Goal: Task Accomplishment & Management: Manage account settings

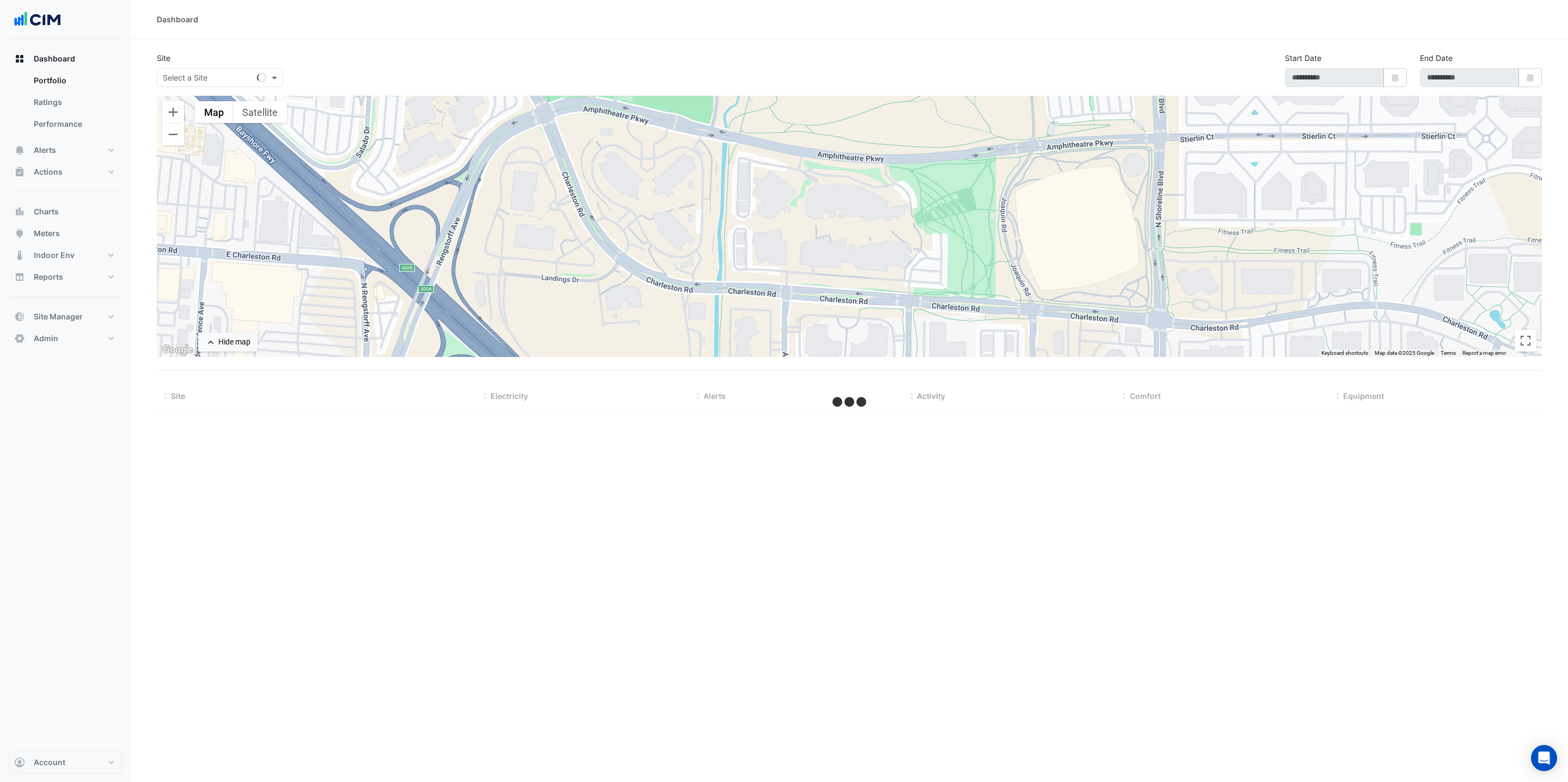
select select "***"
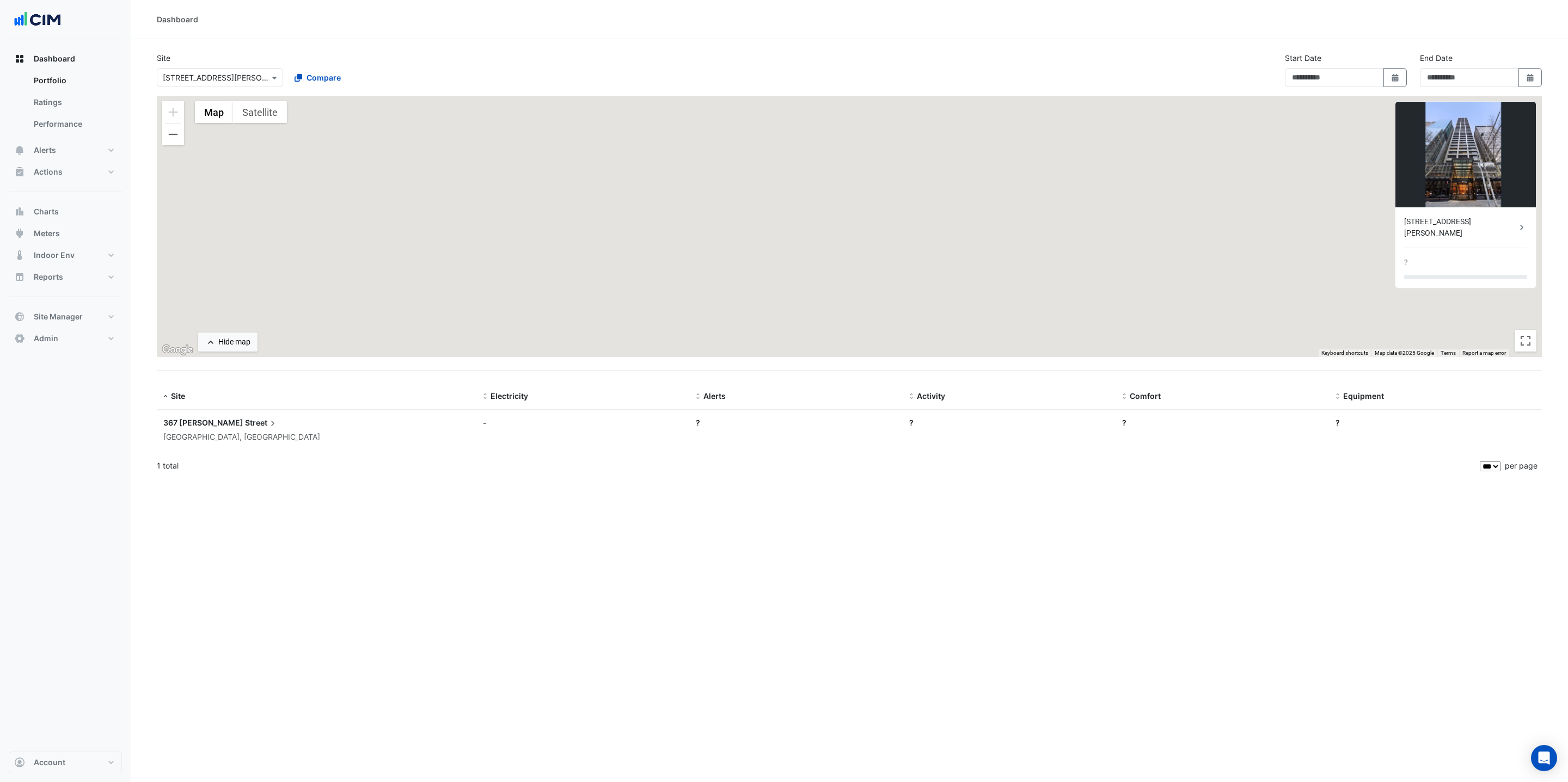
type input "**********"
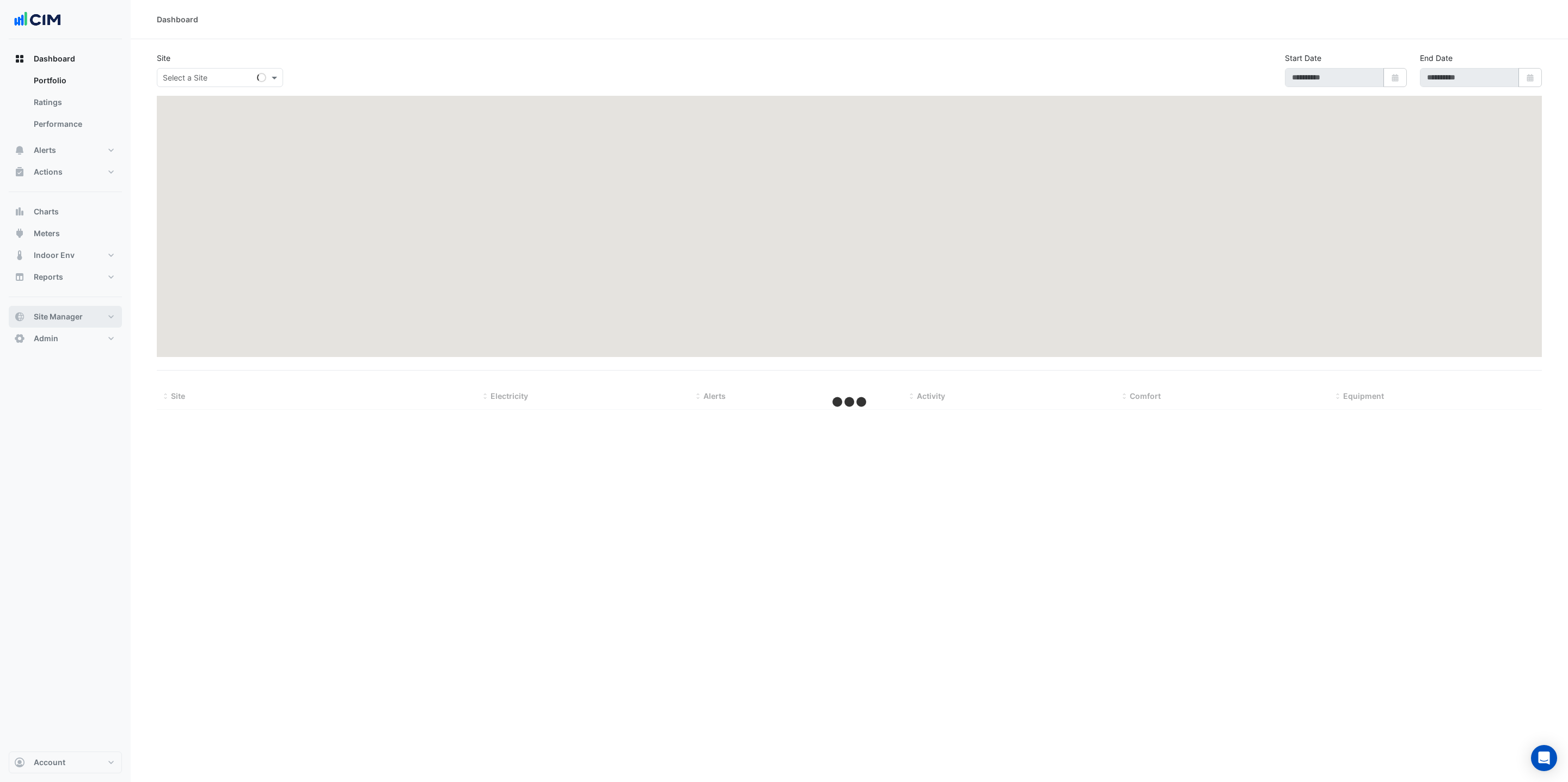
drag, startPoint x: 66, startPoint y: 314, endPoint x: 57, endPoint y: 310, distance: 9.8
click at [60, 308] on button "Site Manager" at bounding box center [65, 317] width 113 height 22
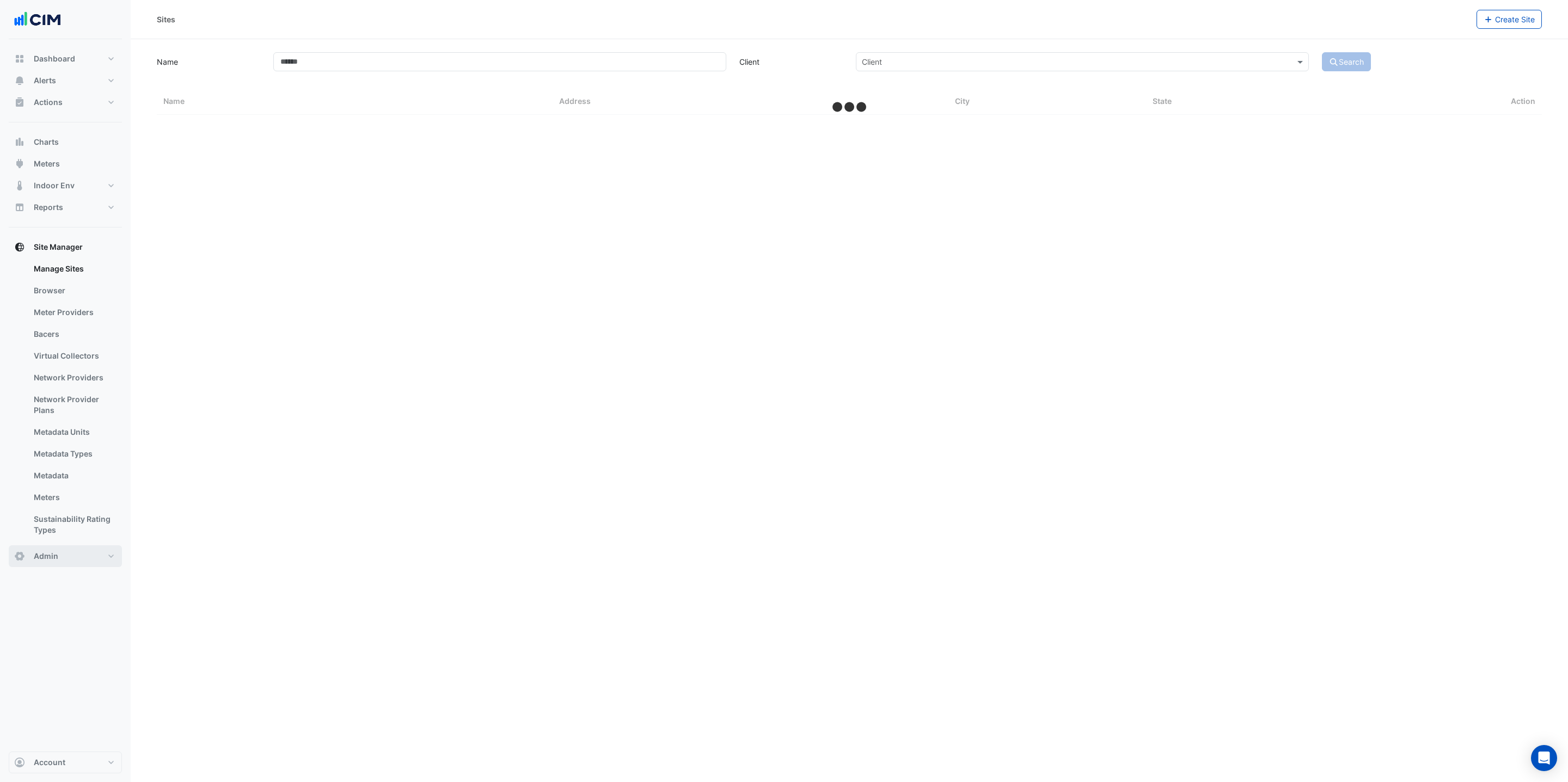
click at [65, 552] on button "Admin" at bounding box center [65, 556] width 113 height 22
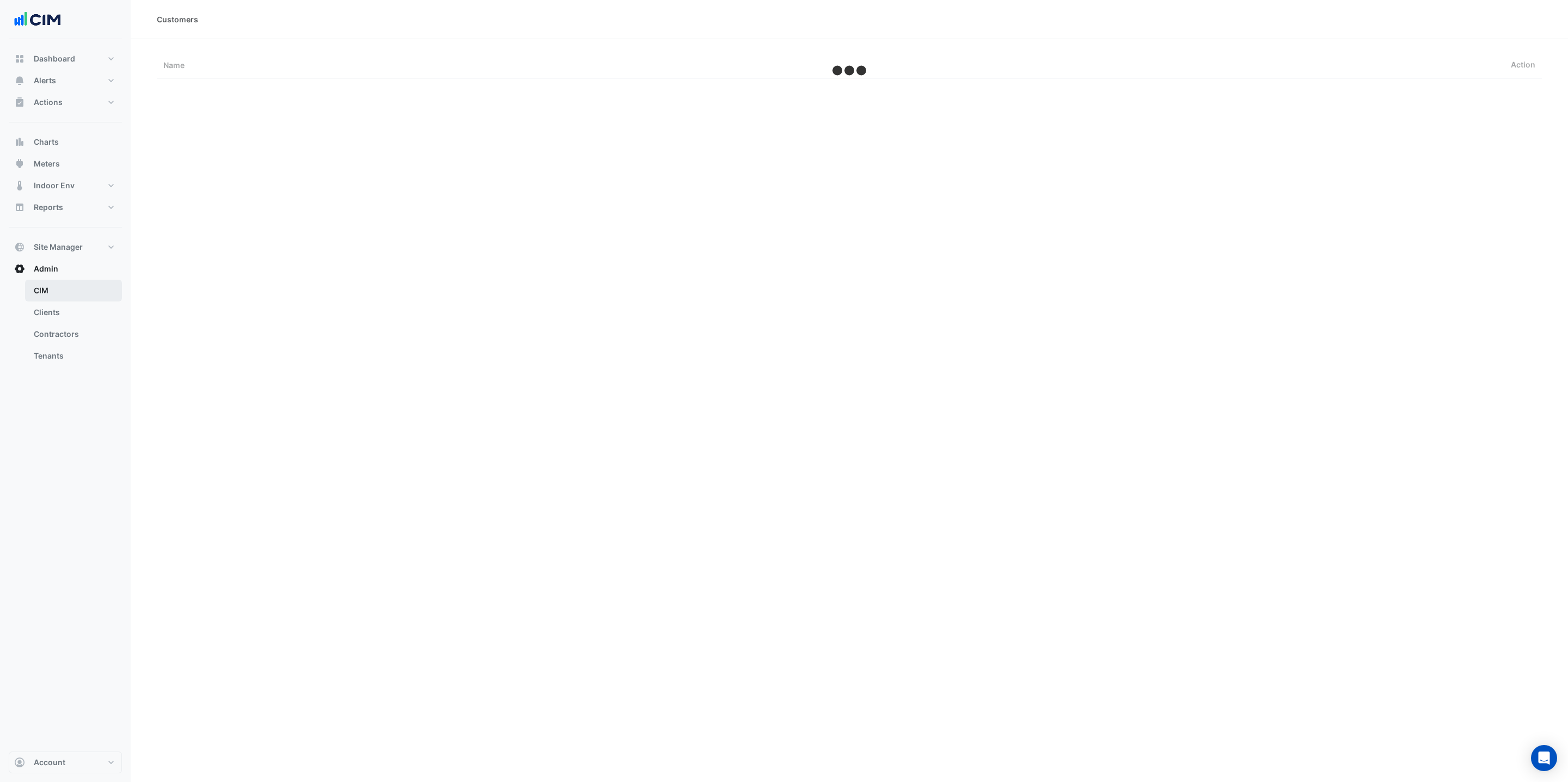
click at [45, 284] on link "CIM" at bounding box center [73, 291] width 97 height 22
click at [1255, 400] on div "Customers Name Action CIM Edit Users Groups Permissions Clients Contractors" at bounding box center [849, 391] width 1437 height 782
click at [1462, 93] on icon "Users" at bounding box center [1465, 92] width 10 height 8
select select "***"
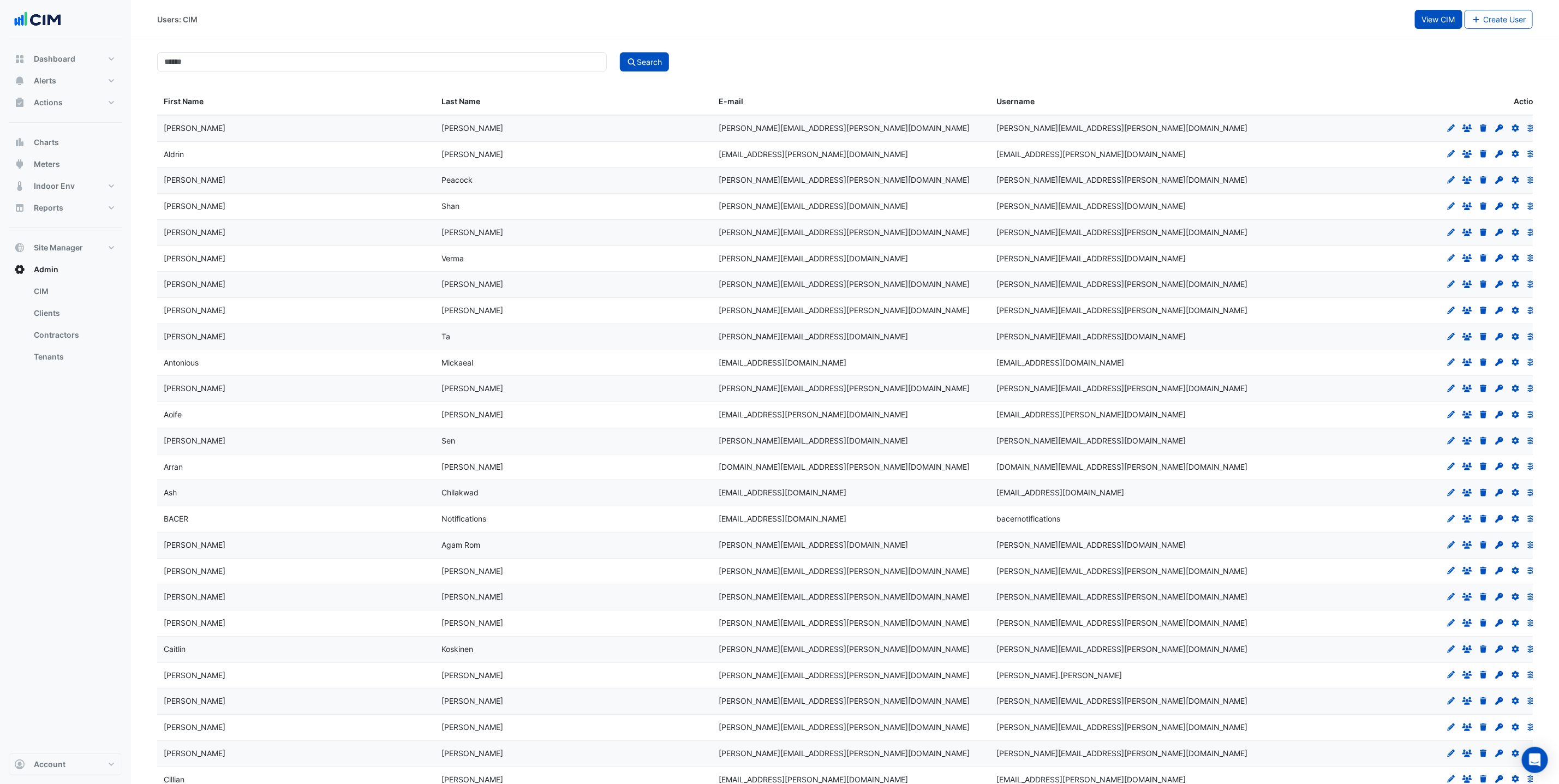
click at [1450, 21] on span "View CIM" at bounding box center [1439, 19] width 34 height 9
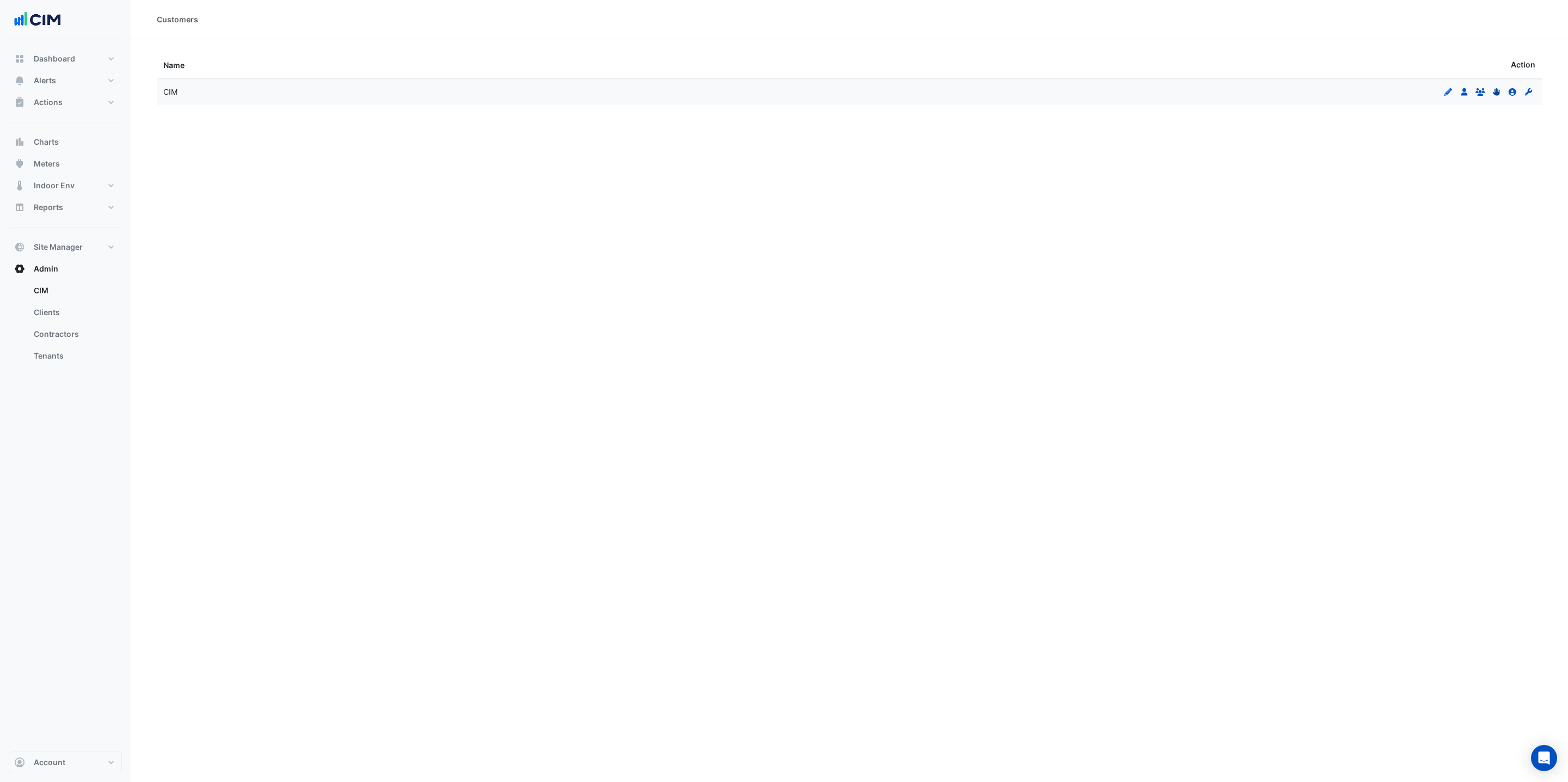
click at [1499, 91] on icon at bounding box center [1496, 92] width 7 height 8
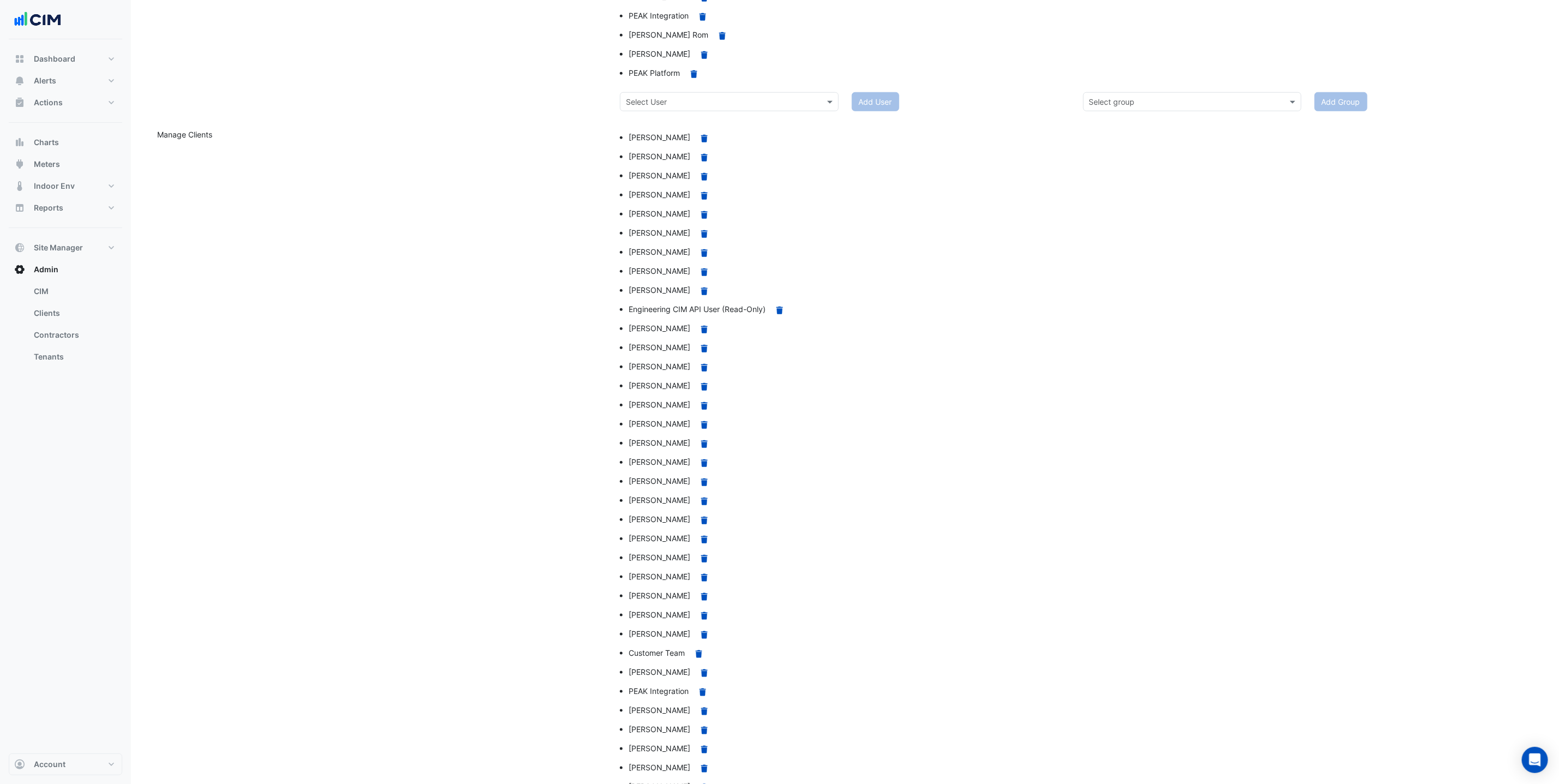
scroll to position [516, 0]
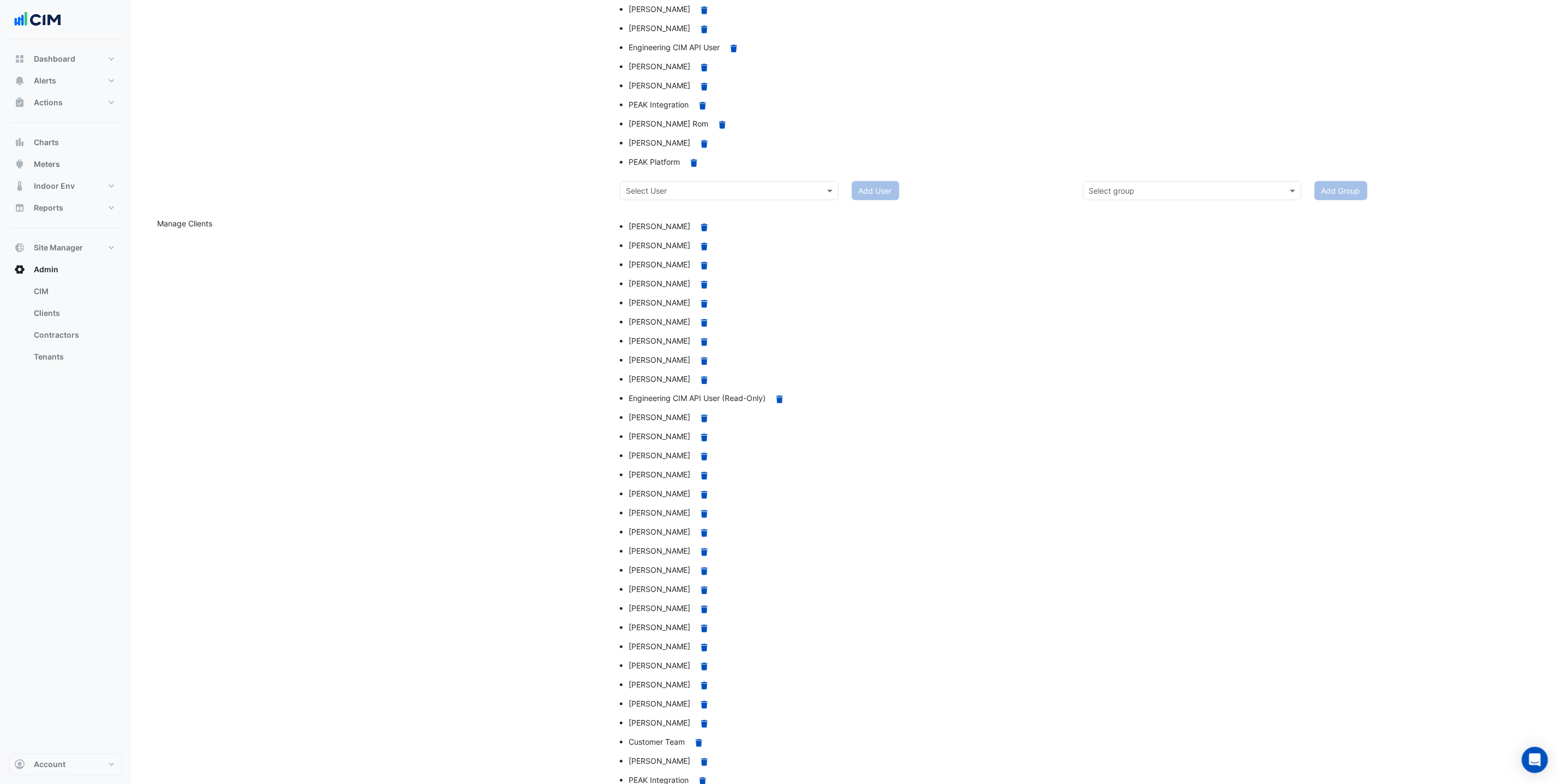
click at [701, 199] on div "Select User" at bounding box center [729, 190] width 218 height 19
type input "****"
click at [691, 223] on div "Lachlan Irving" at bounding box center [730, 231] width 217 height 16
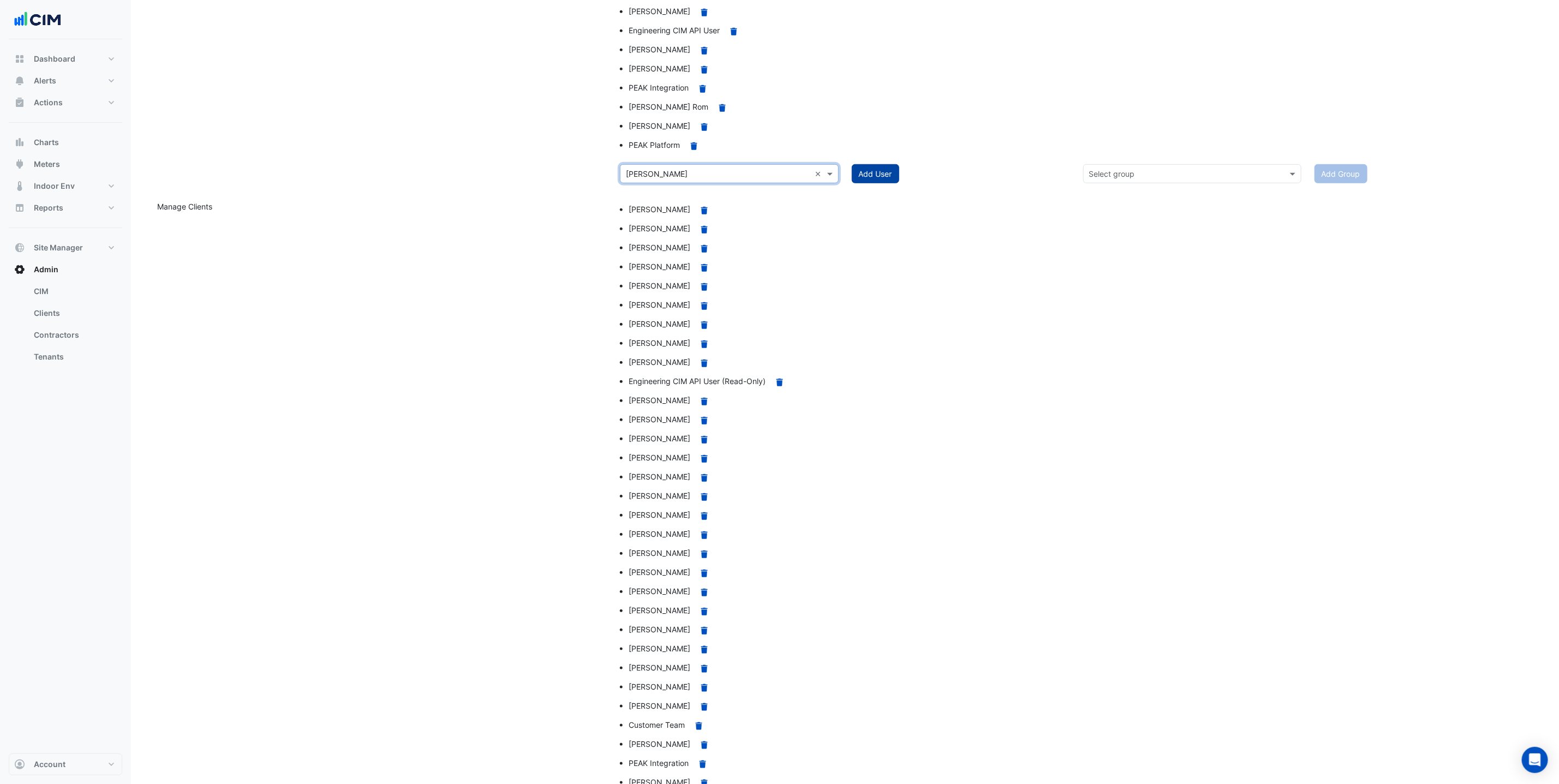
click at [885, 184] on button "Add User" at bounding box center [876, 173] width 48 height 19
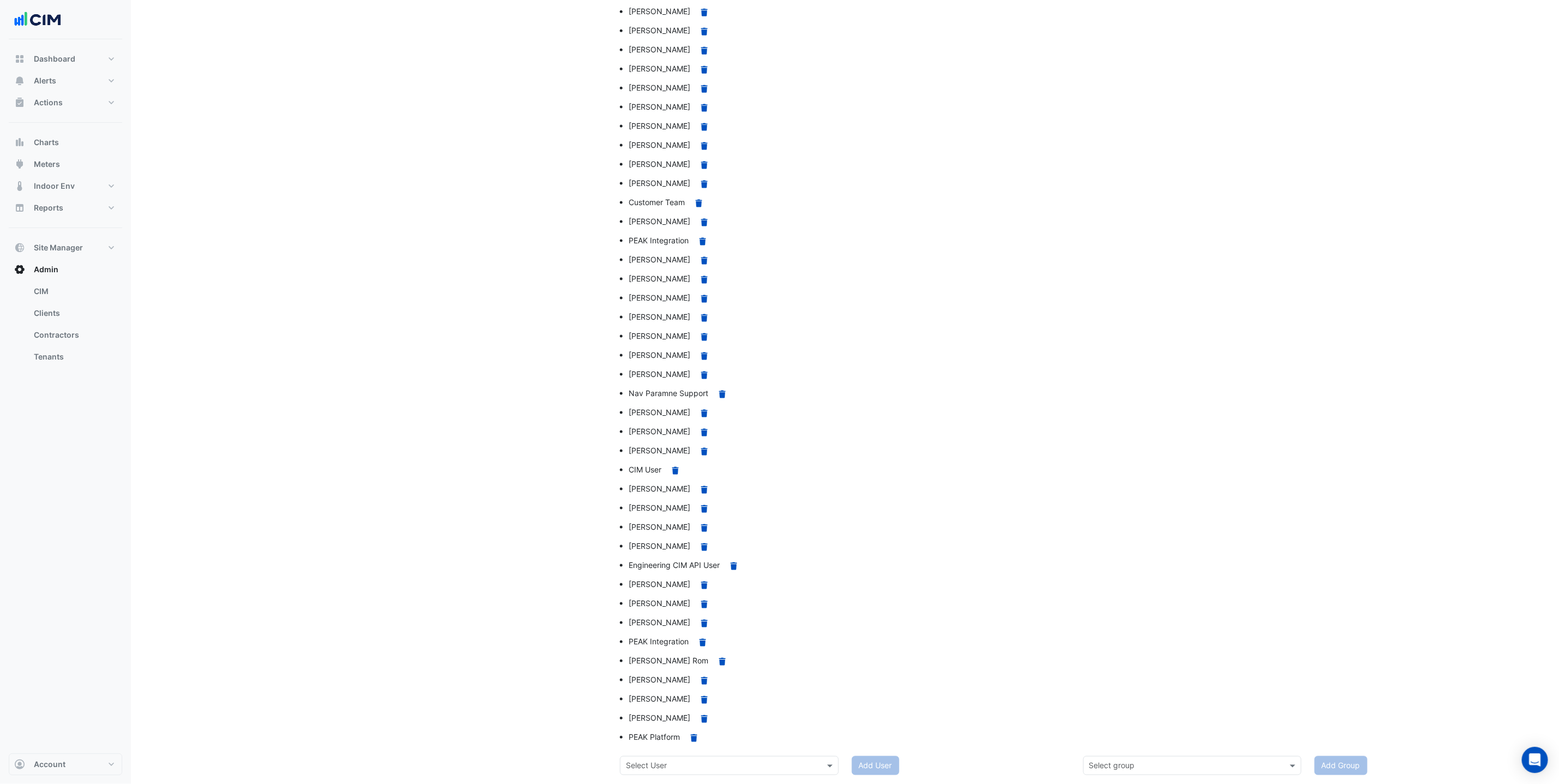
scroll to position [1123, 0]
click at [673, 765] on input "text" at bounding box center [718, 766] width 184 height 12
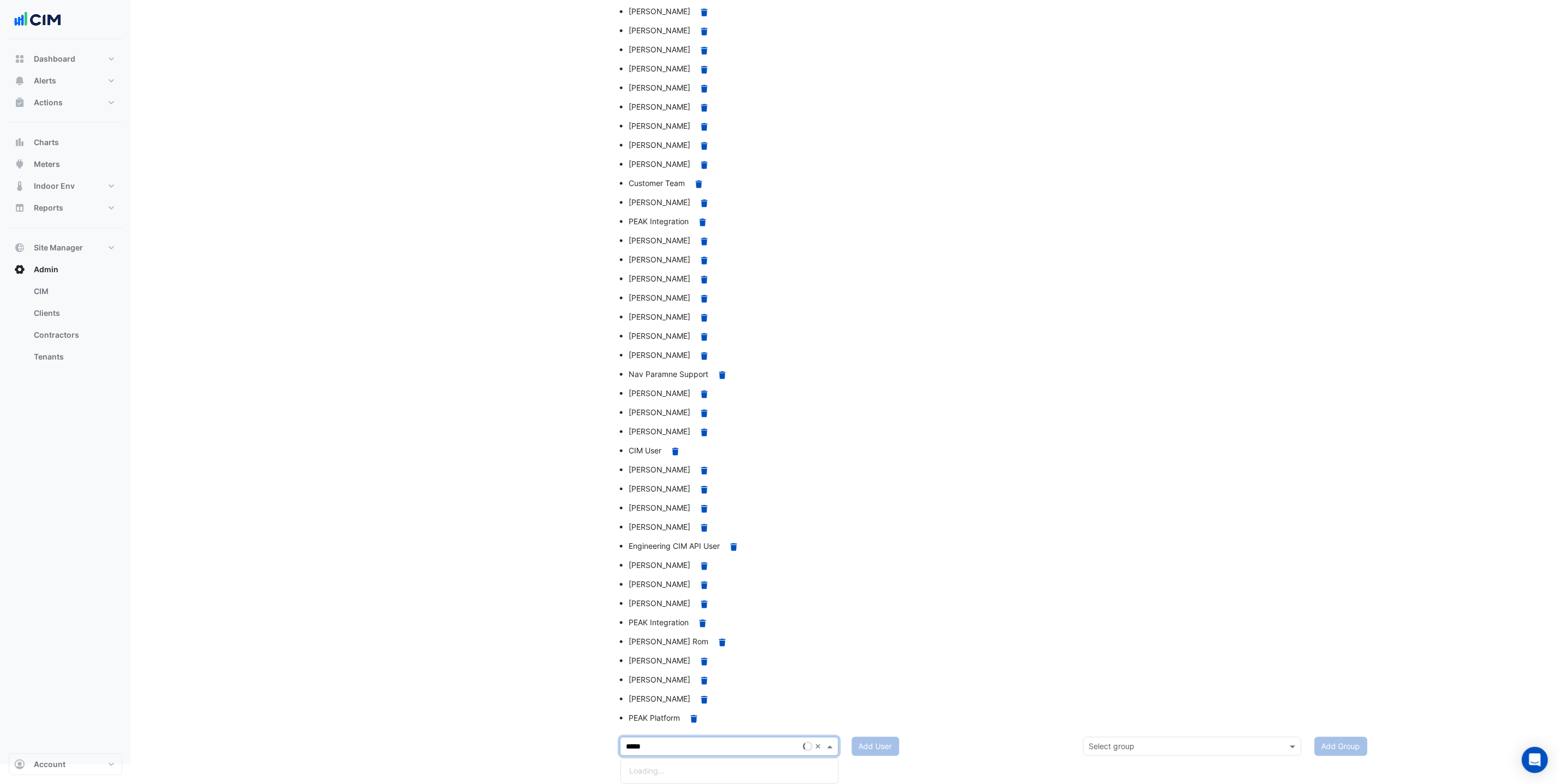
type input "******"
click at [680, 763] on div "Lachlan Irving" at bounding box center [730, 771] width 217 height 16
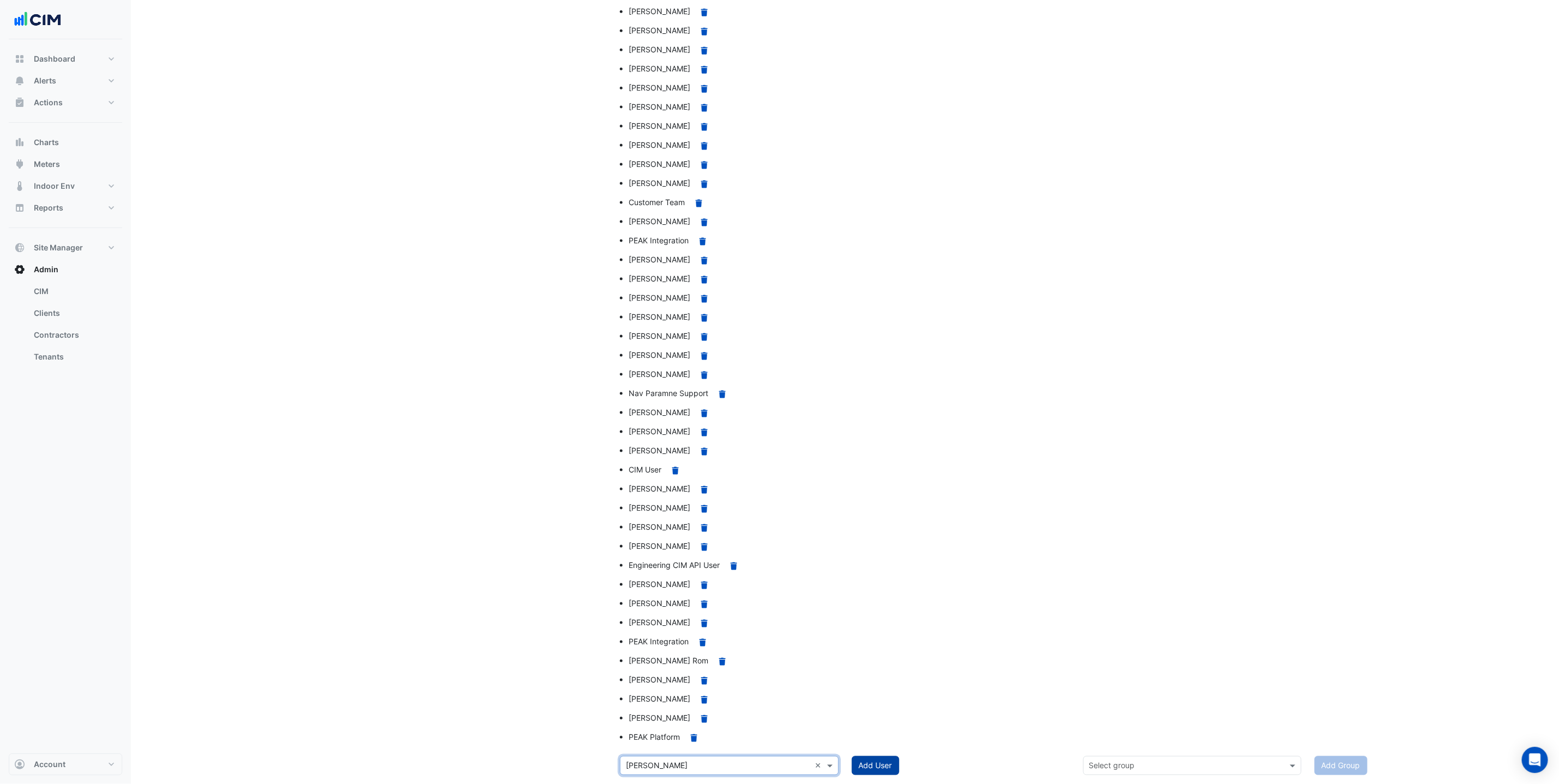
click at [891, 769] on button "Add User" at bounding box center [876, 766] width 48 height 19
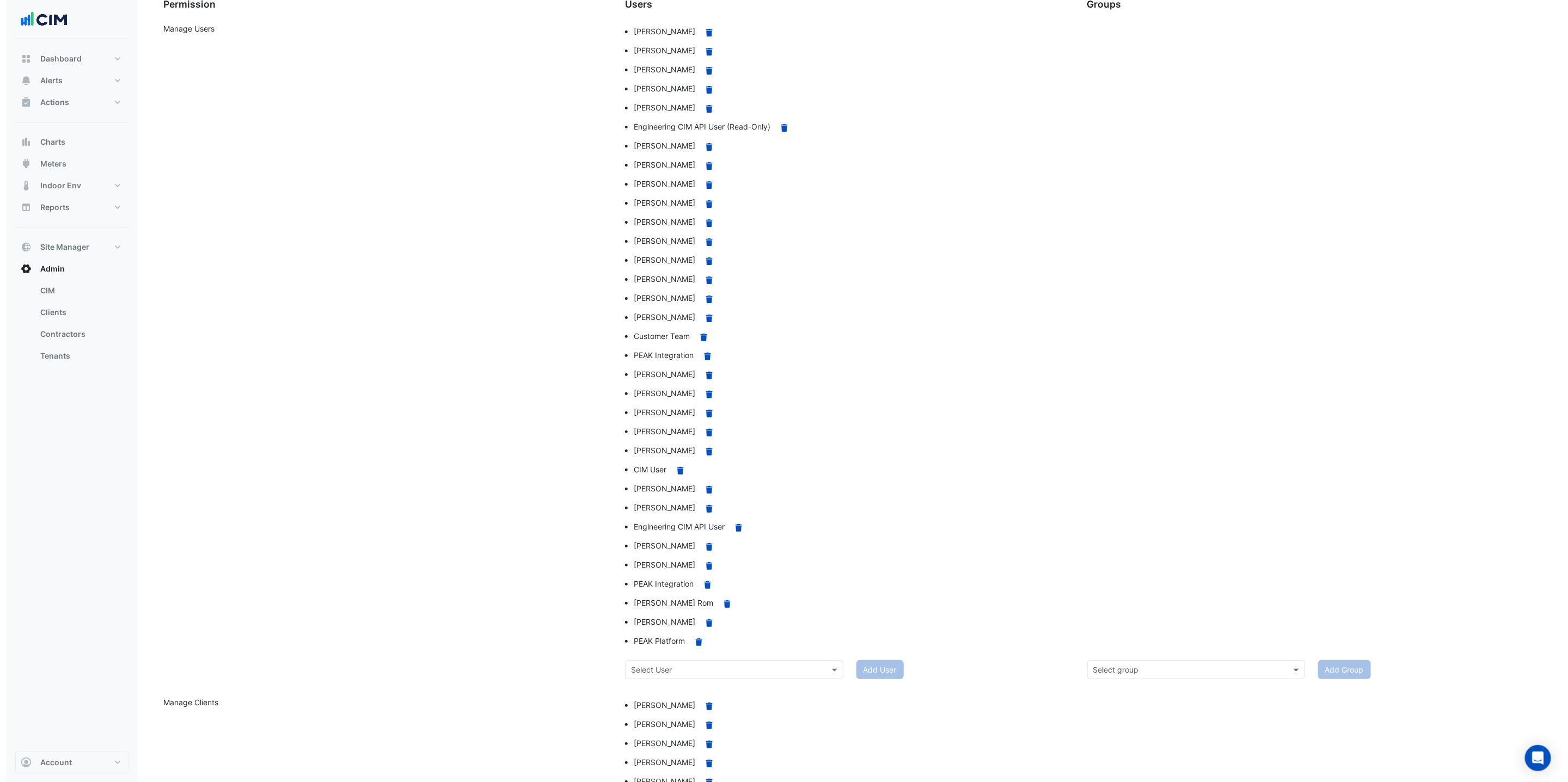
scroll to position [0, 0]
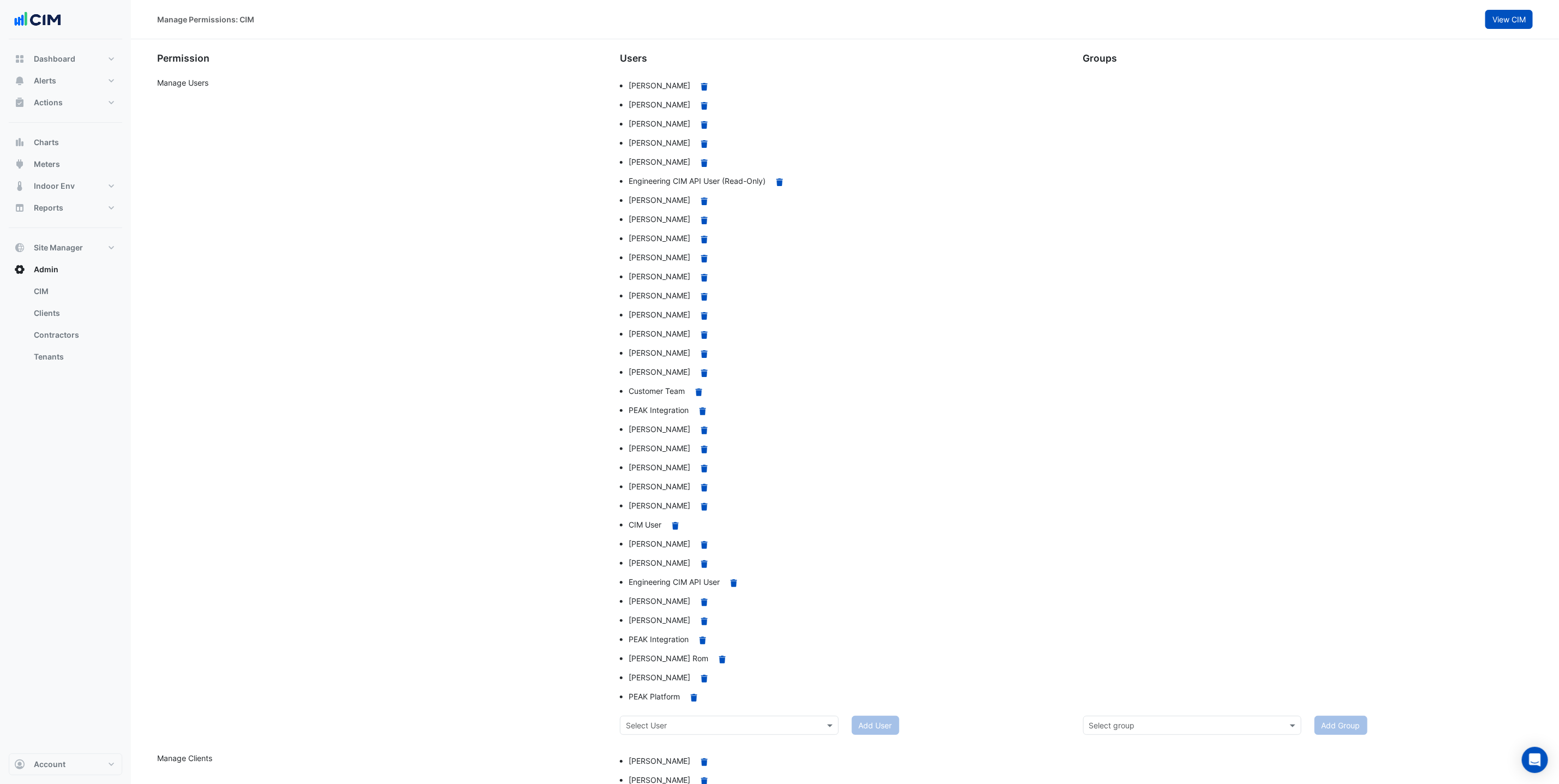
click at [1521, 24] on button "View CIM" at bounding box center [1510, 19] width 48 height 19
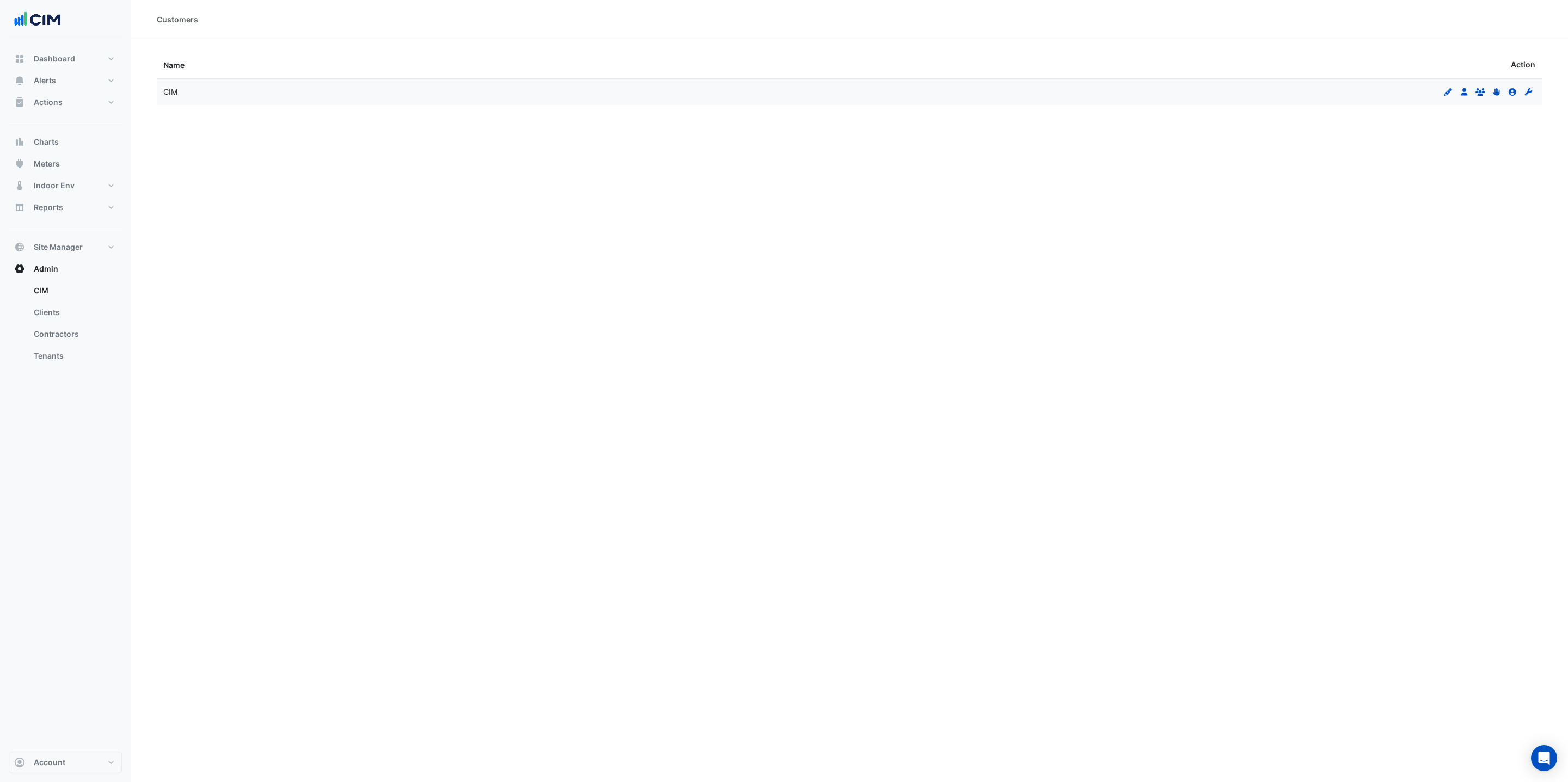
click at [1317, 394] on div "Customers Name Action CIM Edit Users Groups Permissions Clients Contractors" at bounding box center [849, 391] width 1437 height 782
click at [65, 137] on button "Charts" at bounding box center [65, 142] width 113 height 22
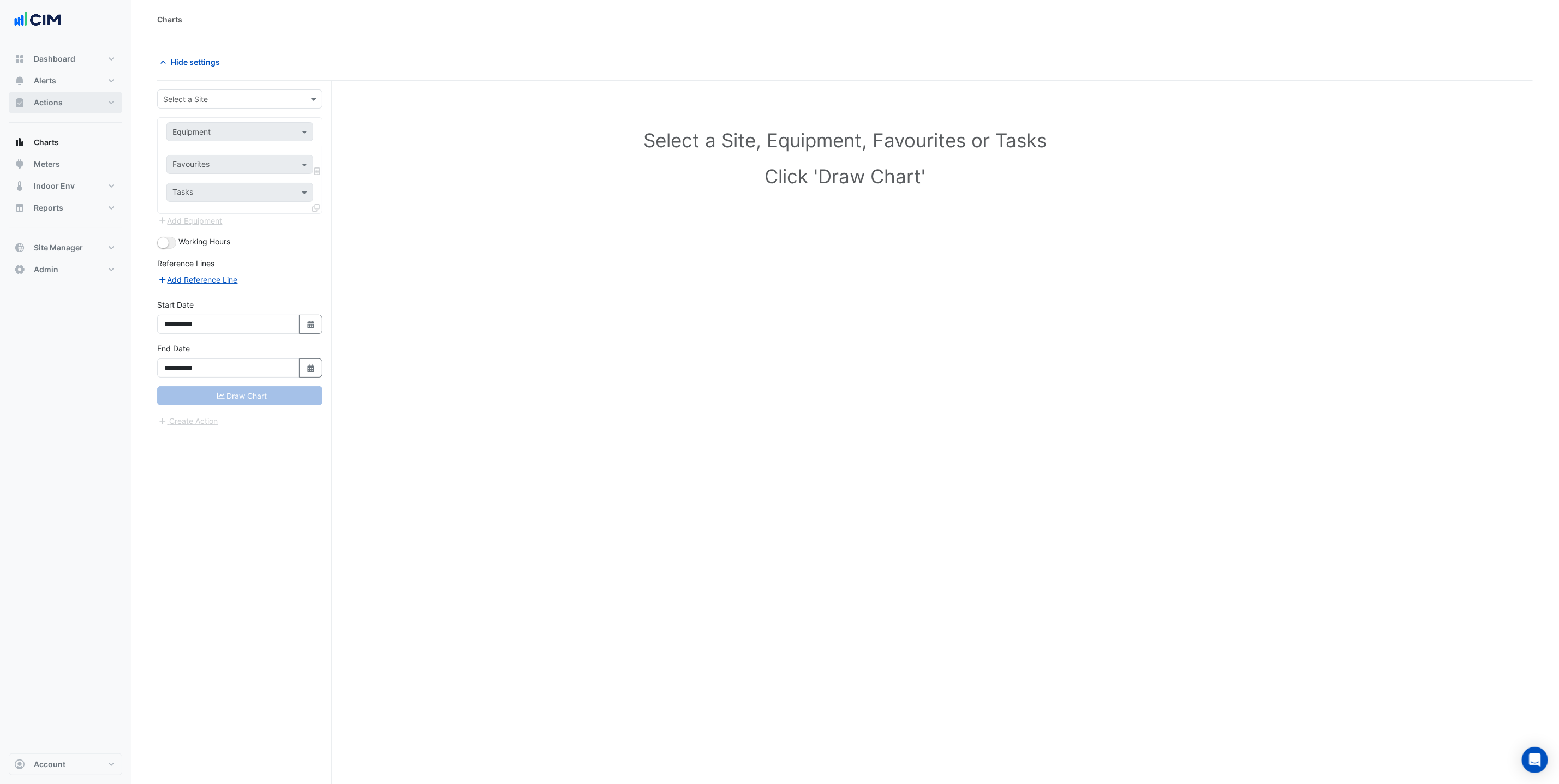
click at [69, 104] on button "Actions" at bounding box center [65, 102] width 113 height 22
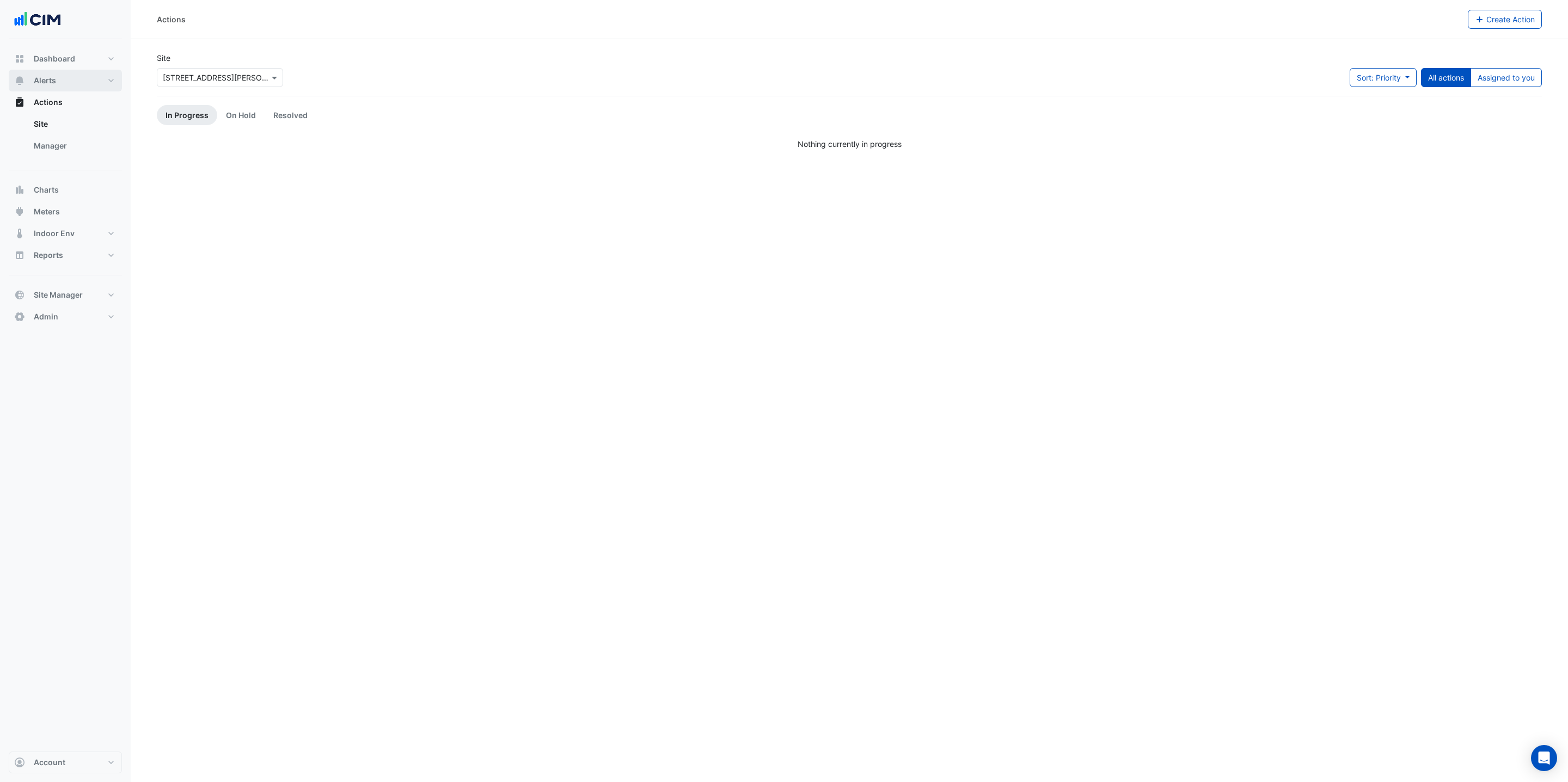
click at [71, 80] on button "Alerts" at bounding box center [65, 80] width 113 height 22
click at [61, 123] on link "Rules" at bounding box center [73, 124] width 97 height 22
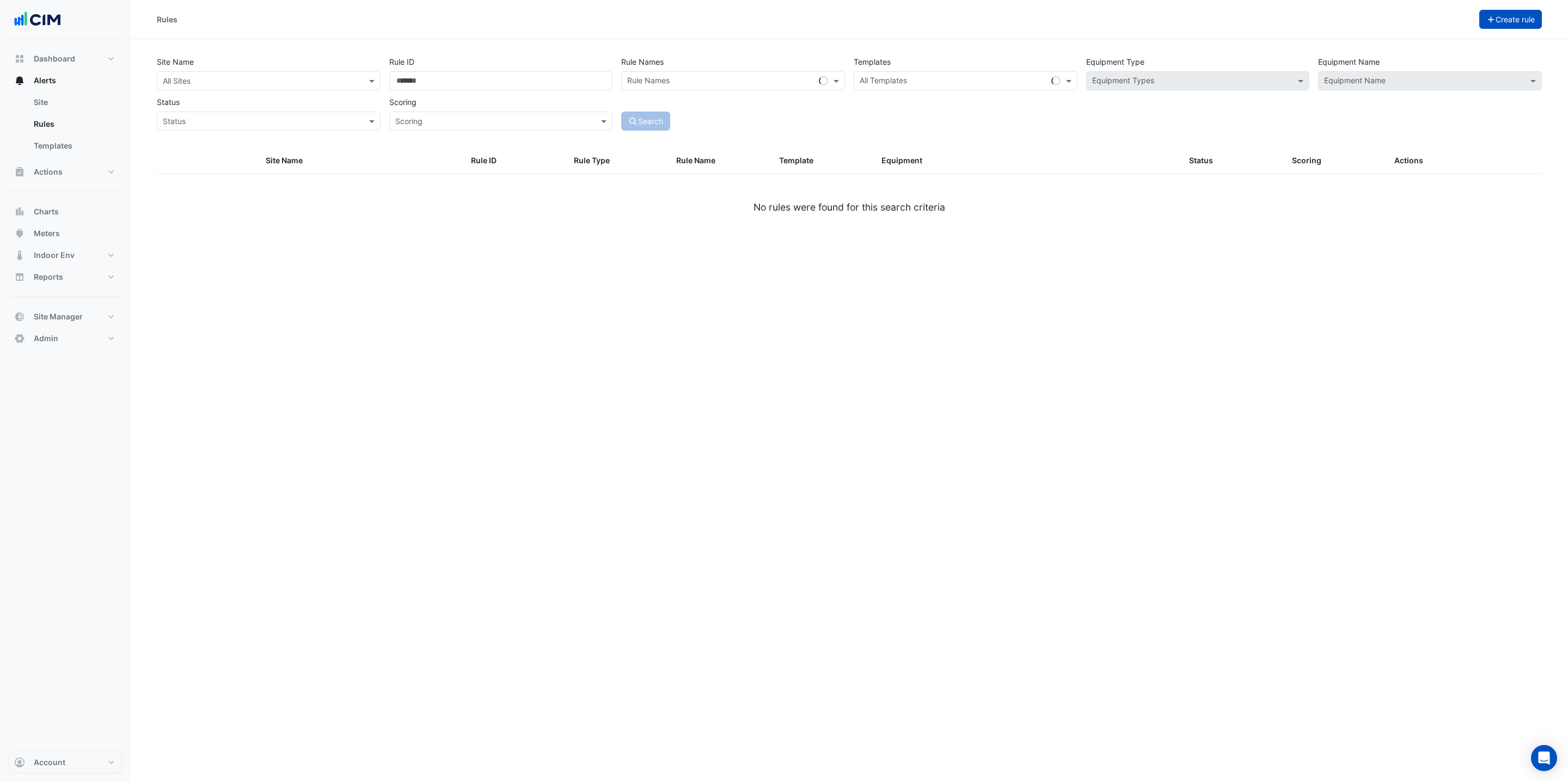
click at [1521, 23] on button "Create rule" at bounding box center [1511, 19] width 63 height 19
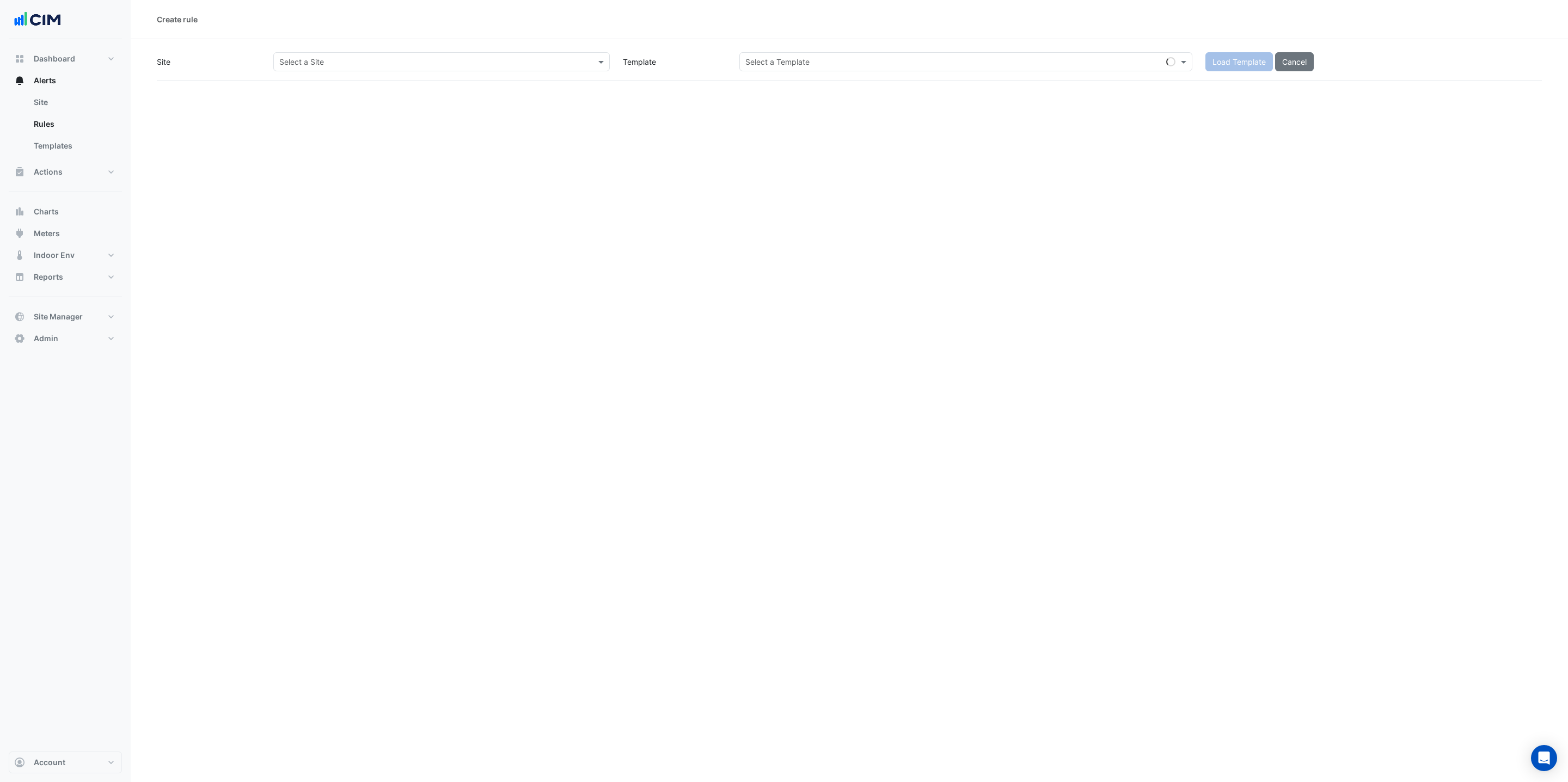
click at [425, 62] on input "text" at bounding box center [430, 62] width 303 height 12
type input "***"
click at [326, 99] on span "[STREET_ADDRESS][PERSON_NAME]" at bounding box center [358, 100] width 133 height 9
click at [976, 65] on input "text" at bounding box center [954, 62] width 419 height 12
type input "*********"
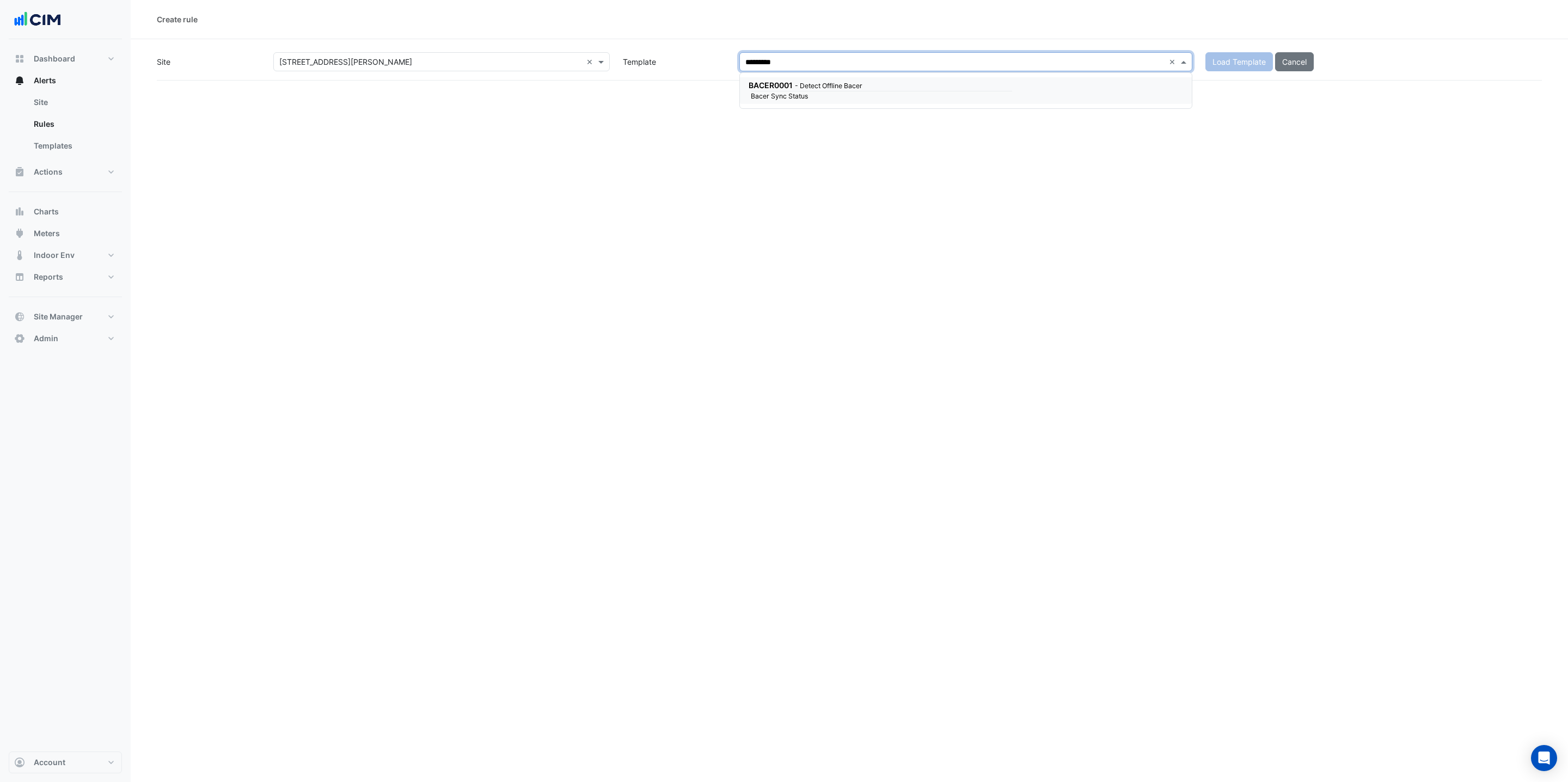
click at [853, 85] on small "- Detect Offline Bacer" at bounding box center [828, 85] width 68 height 8
click at [1227, 57] on span "Load Template" at bounding box center [1239, 61] width 54 height 9
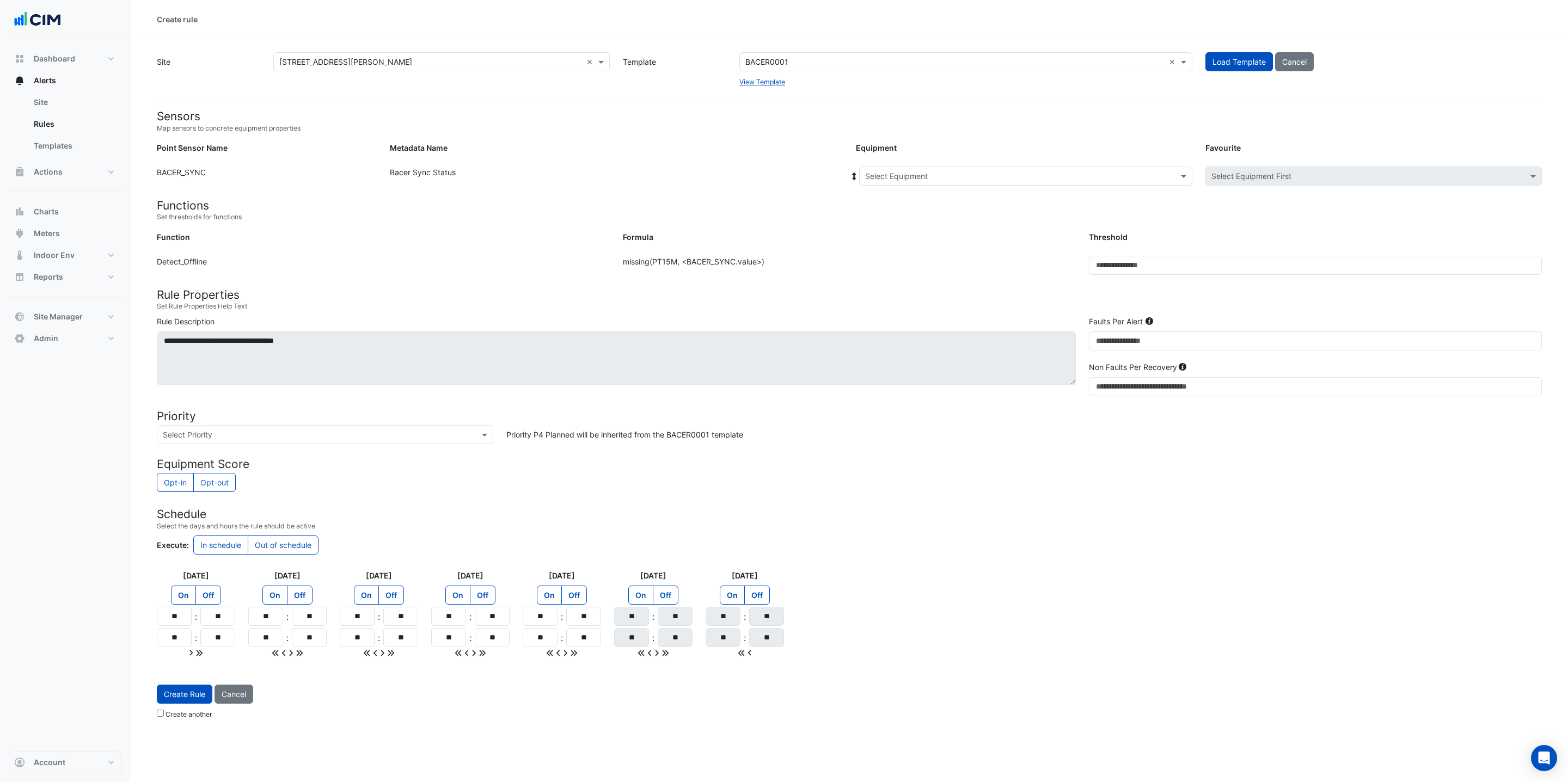
click at [952, 171] on input "text" at bounding box center [1015, 176] width 300 height 12
click at [891, 201] on div "Bacer" at bounding box center [878, 200] width 38 height 16
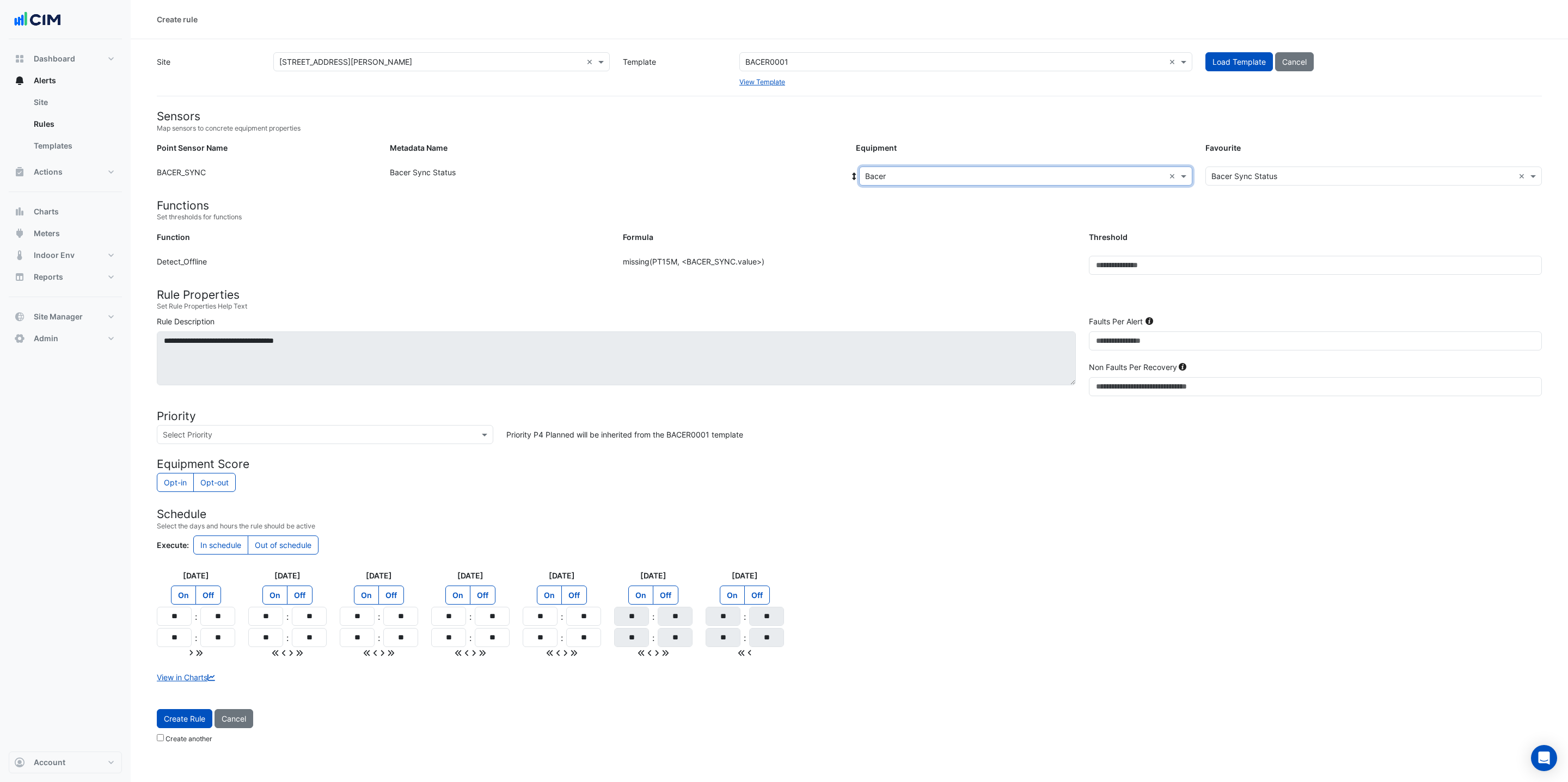
click at [1286, 178] on input "text" at bounding box center [1362, 176] width 303 height 12
click at [1087, 234] on div "Threshold" at bounding box center [1315, 239] width 466 height 16
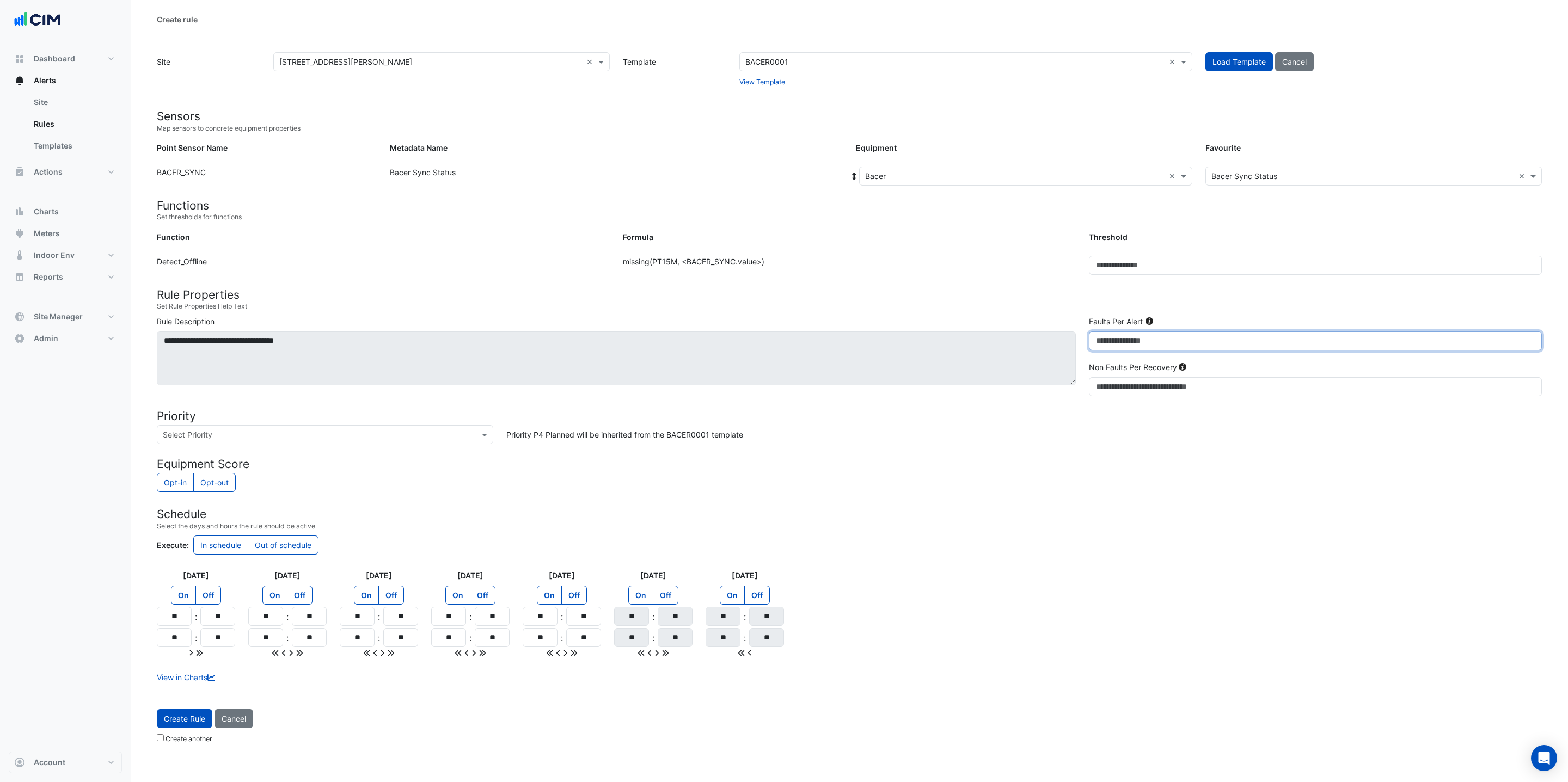
drag, startPoint x: 1120, startPoint y: 349, endPoint x: 1060, endPoint y: 342, distance: 60.4
click at [1060, 341] on div "**********" at bounding box center [849, 358] width 1398 height 85
type input "**"
click at [1136, 494] on div "Opt-in Opt-out" at bounding box center [849, 483] width 1385 height 21
drag, startPoint x: 181, startPoint y: 620, endPoint x: 150, endPoint y: 613, distance: 31.8
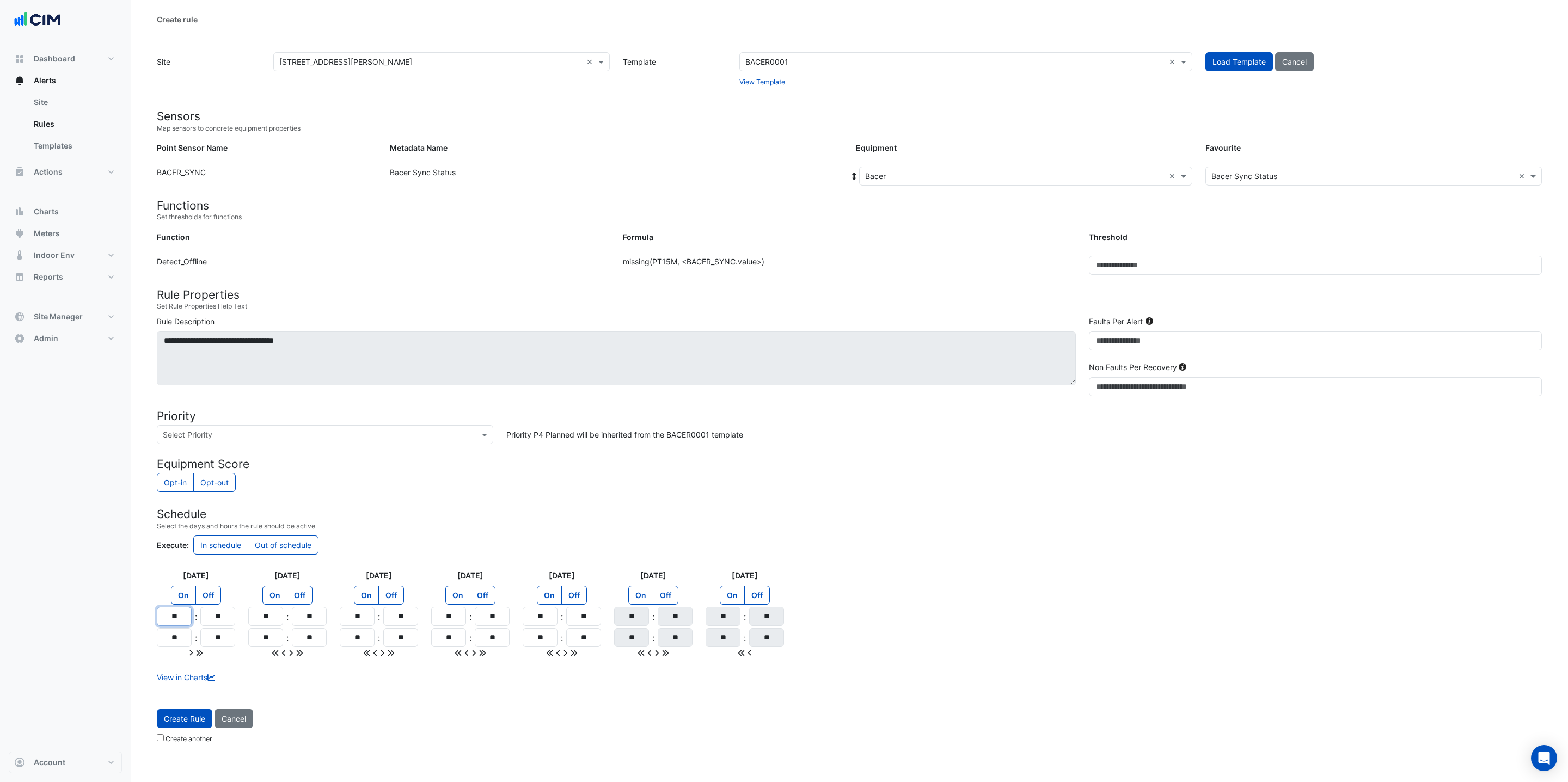
click at [149, 613] on section "Site Select a Site × 367 Collins Street × Template Select a Template BACER0001 …" at bounding box center [849, 393] width 1437 height 709
type input "**"
drag, startPoint x: 155, startPoint y: 630, endPoint x: 98, endPoint y: 619, distance: 58.1
click at [100, 621] on div "Create rule Site Select a Site × 367 Collins Street × Template Select a Templat…" at bounding box center [784, 391] width 1568 height 782
type input "**"
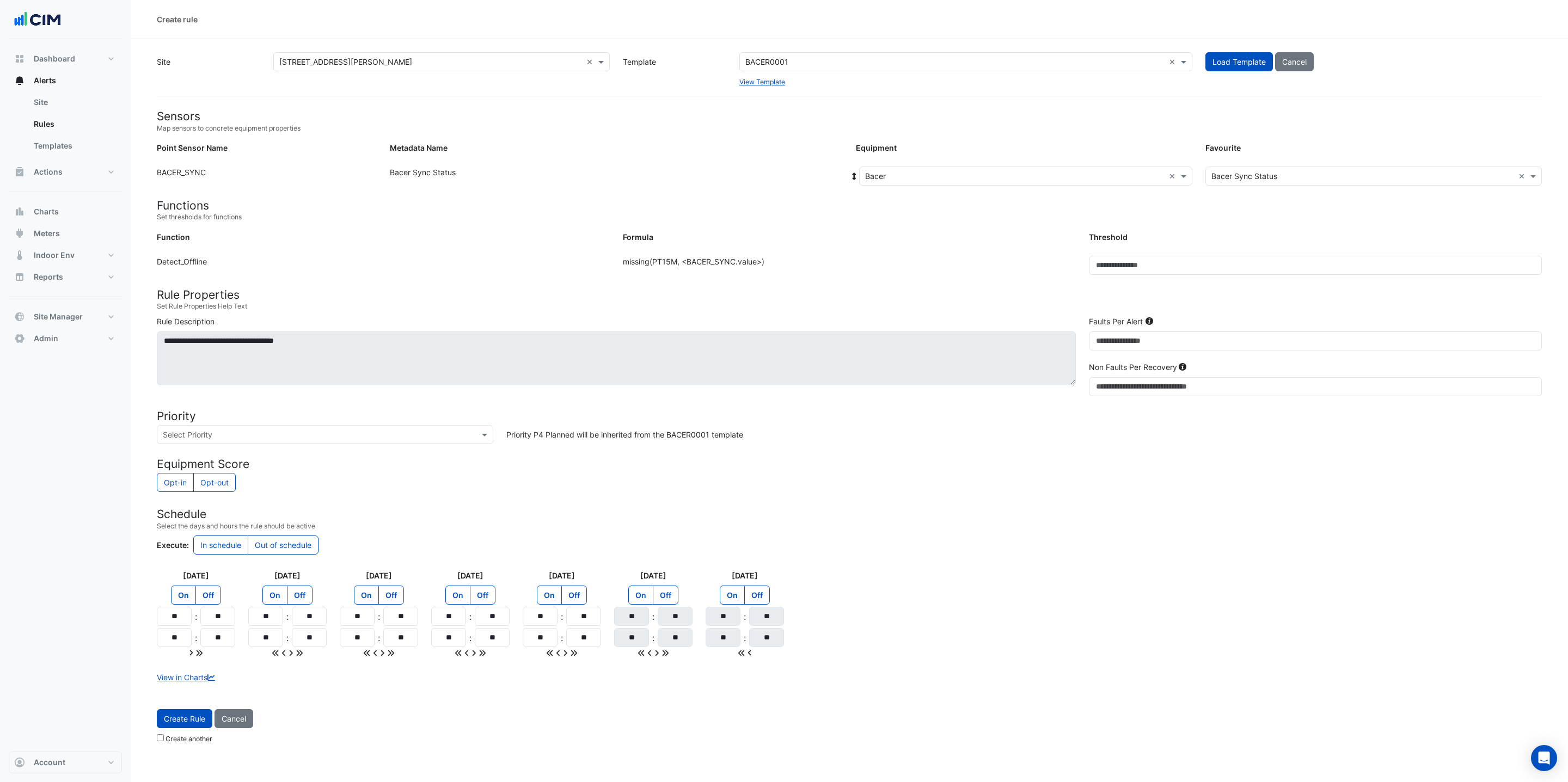
click at [200, 656] on icon at bounding box center [200, 653] width 6 height 6
type input "**"
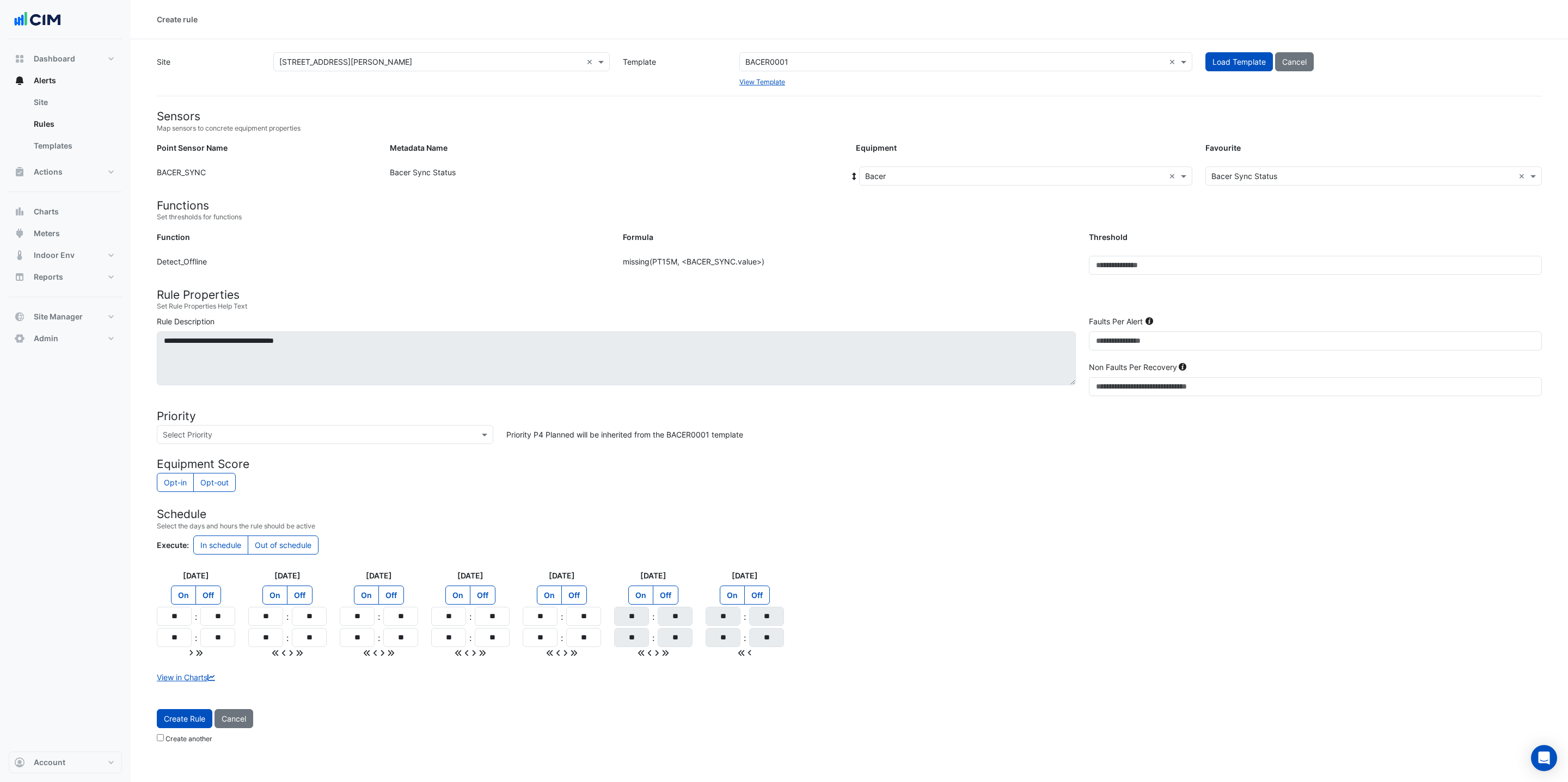
type input "**"
click at [191, 724] on span "Create Rule" at bounding box center [184, 719] width 41 height 9
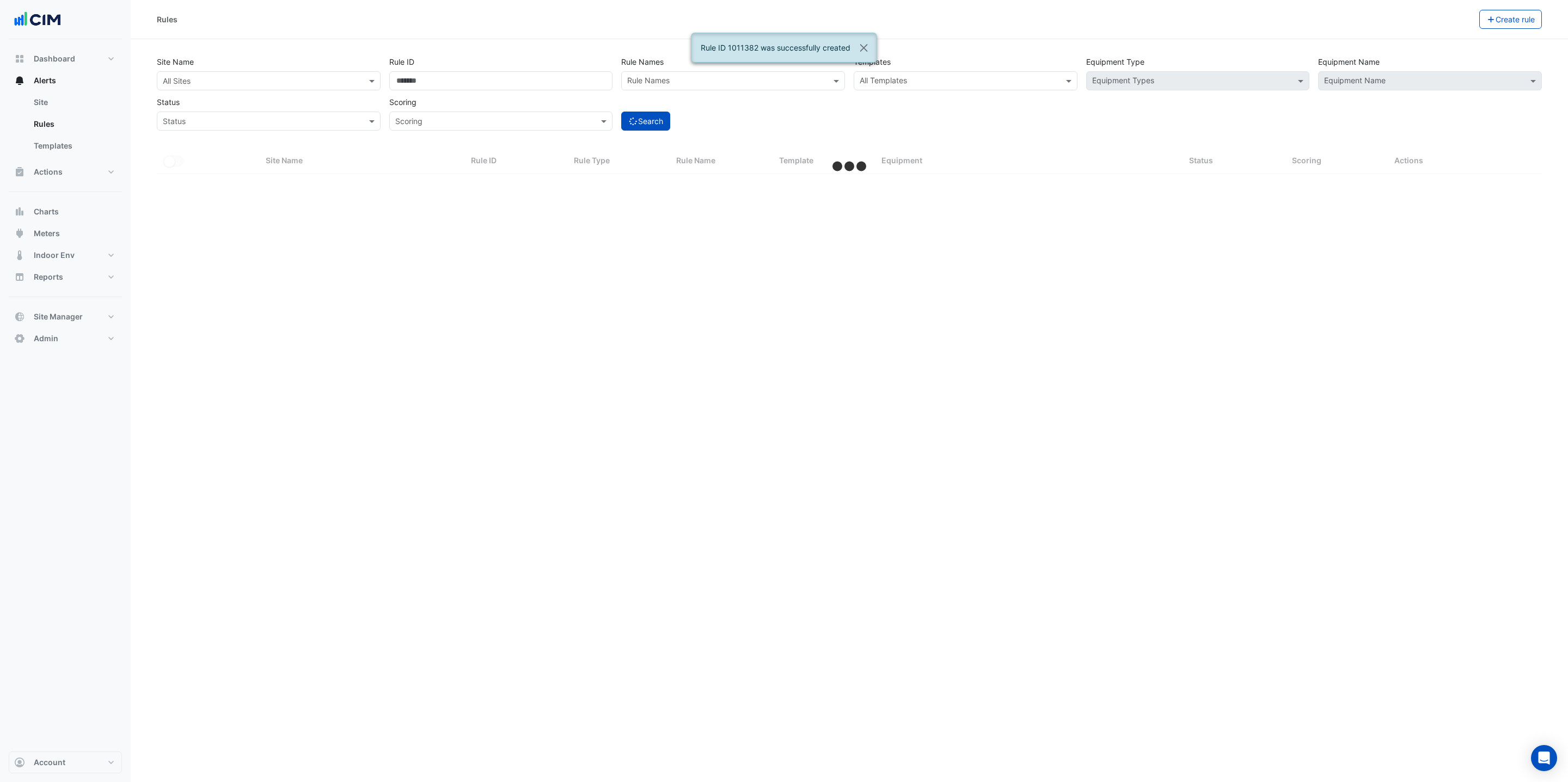
select select "***"
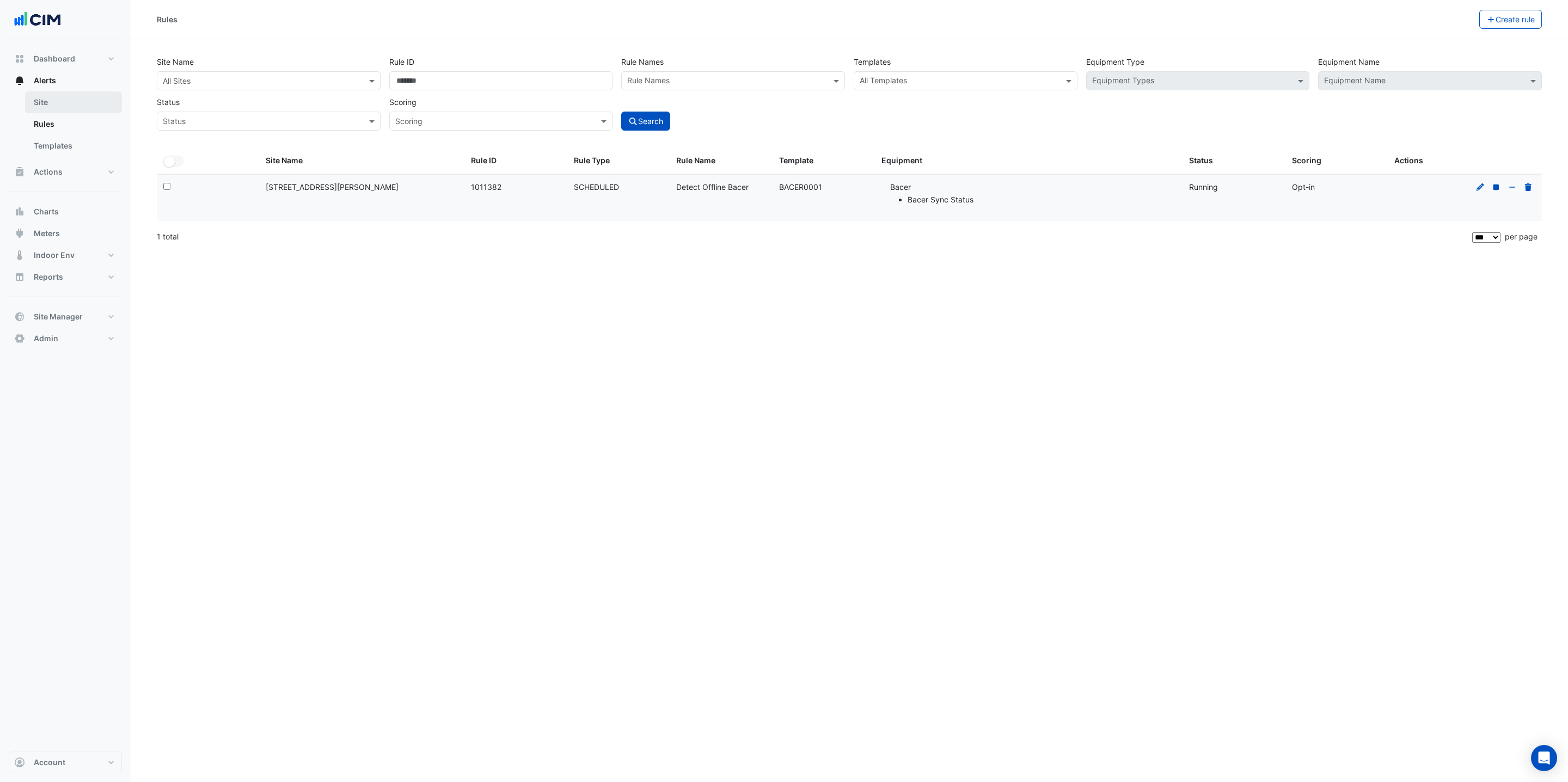
click at [33, 105] on link "Site" at bounding box center [73, 102] width 97 height 22
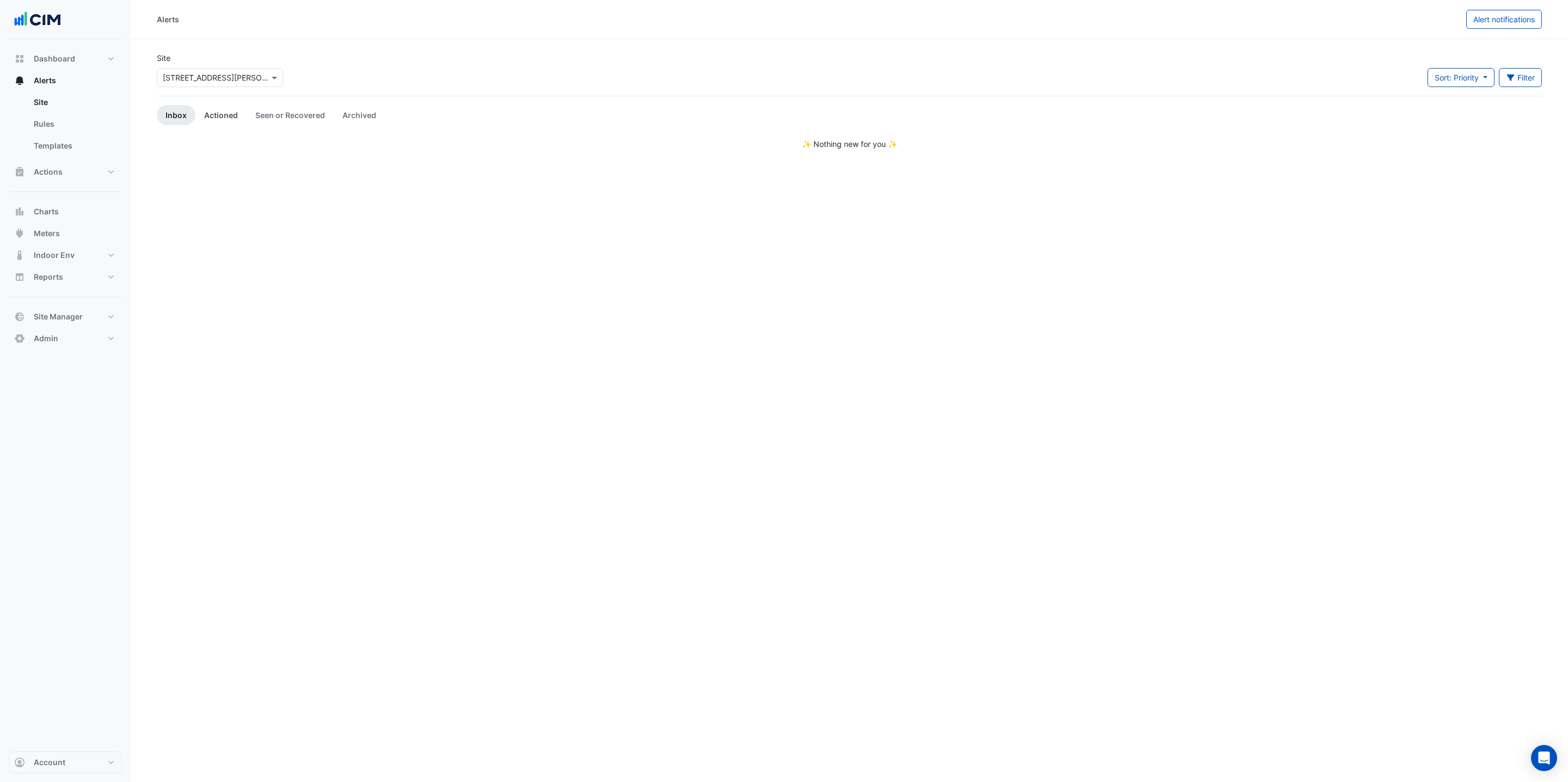
click at [223, 114] on link "Actioned" at bounding box center [221, 115] width 51 height 20
click at [287, 113] on link "Seen or Recovered" at bounding box center [290, 115] width 87 height 20
click at [365, 113] on link "Archived" at bounding box center [359, 115] width 51 height 20
click at [304, 114] on link "Seen or Recovered" at bounding box center [290, 115] width 87 height 20
click at [232, 116] on link "Actioned" at bounding box center [221, 115] width 51 height 20
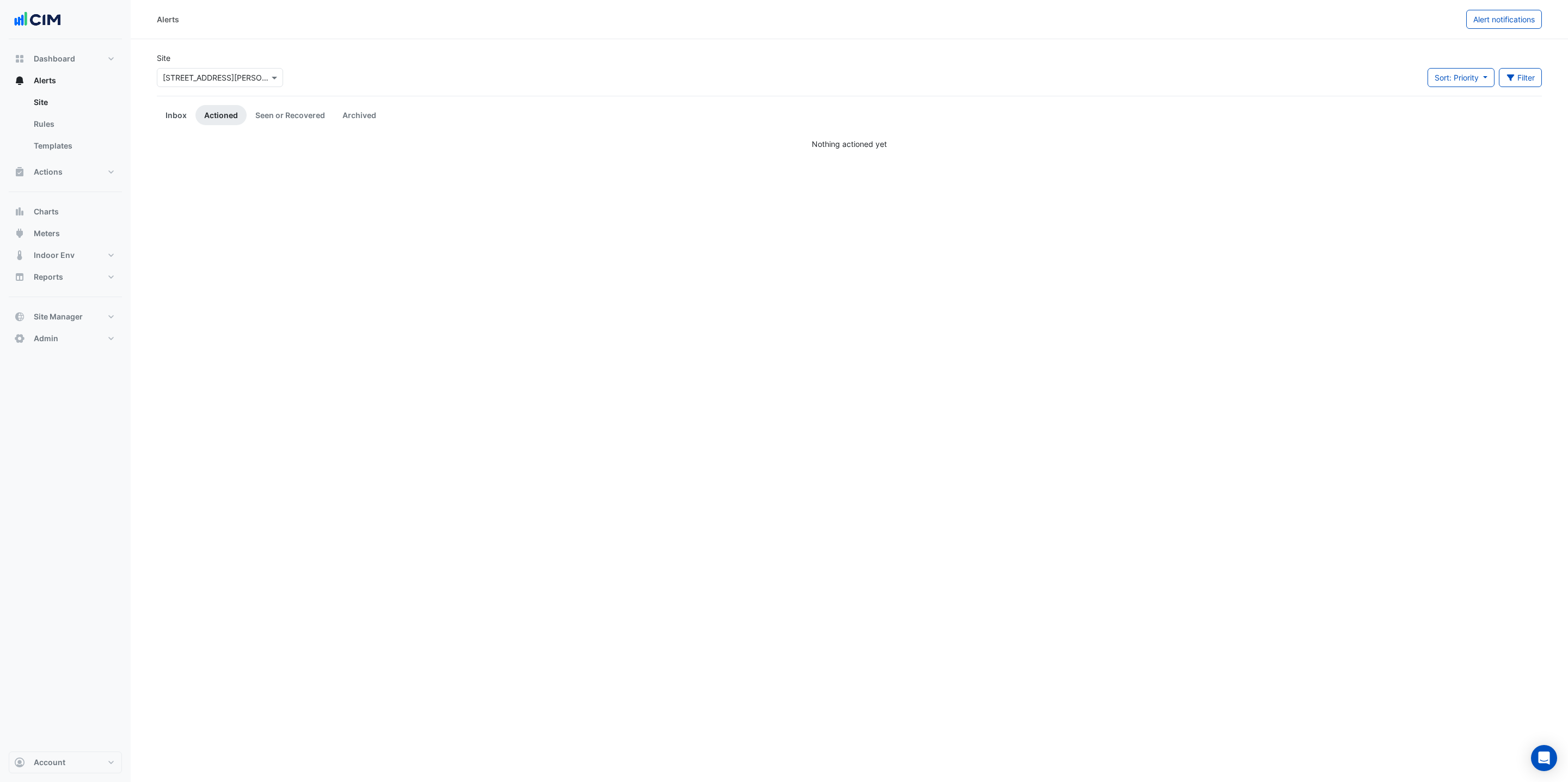
click at [169, 117] on link "Inbox" at bounding box center [177, 115] width 39 height 20
click at [219, 116] on link "Actioned" at bounding box center [221, 115] width 51 height 20
click at [286, 116] on link "Seen or Recovered" at bounding box center [290, 115] width 87 height 20
click at [351, 111] on link "Archived" at bounding box center [359, 115] width 51 height 20
click at [1276, 157] on div "Alerts Alert notifications Site Select a Site × 367 Collins Street Sort: Priori…" at bounding box center [849, 391] width 1437 height 782
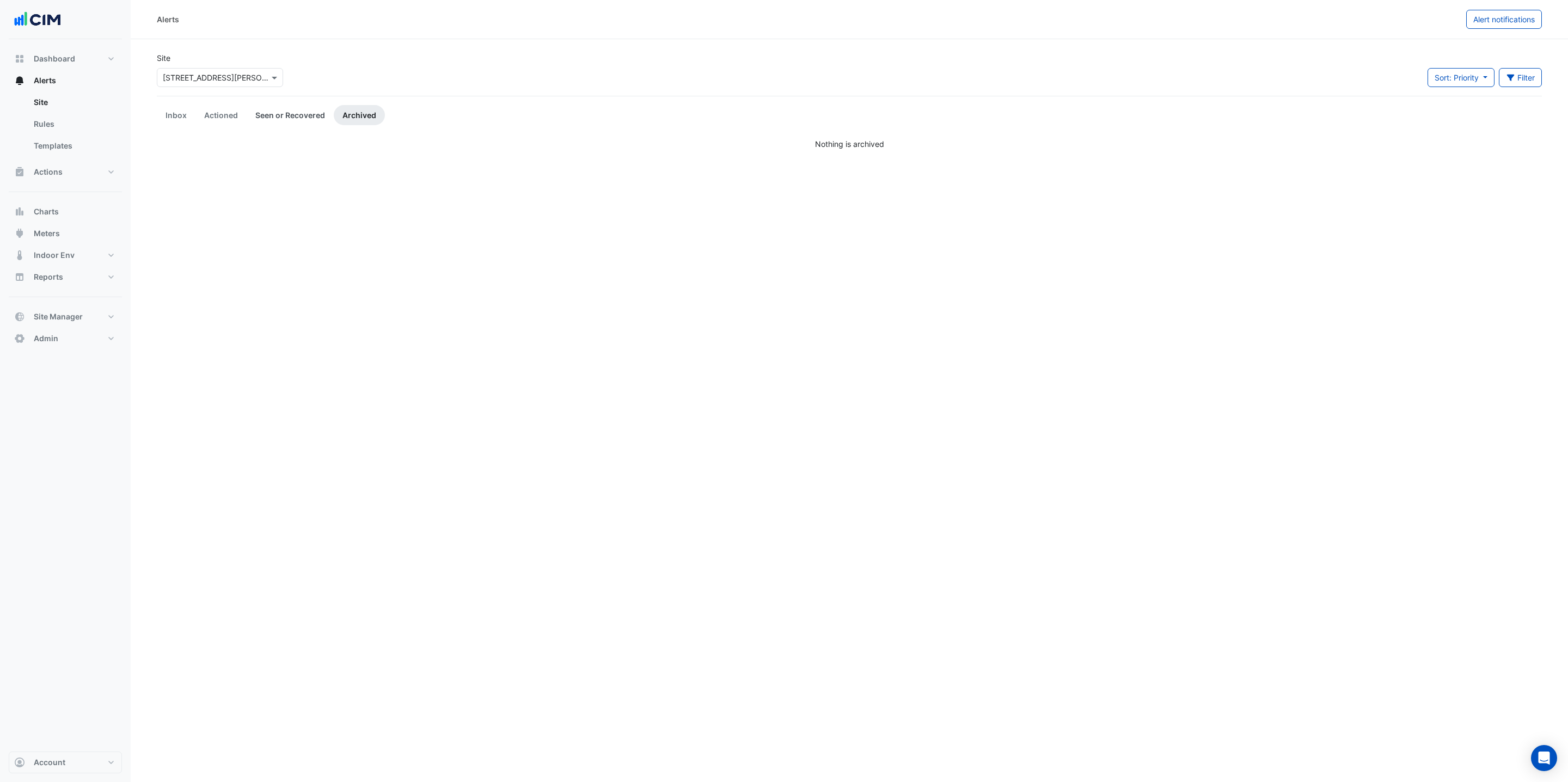
click at [294, 106] on link "Seen or Recovered" at bounding box center [290, 115] width 87 height 20
click at [188, 106] on link "Inbox" at bounding box center [177, 115] width 39 height 20
click at [229, 113] on link "Actioned" at bounding box center [221, 115] width 51 height 20
click at [855, 74] on div "Site Select a Site × 367 Collins Street Sort: Priority Priority Updated Filter …" at bounding box center [849, 74] width 1398 height 44
click at [170, 106] on link "Inbox" at bounding box center [177, 115] width 39 height 20
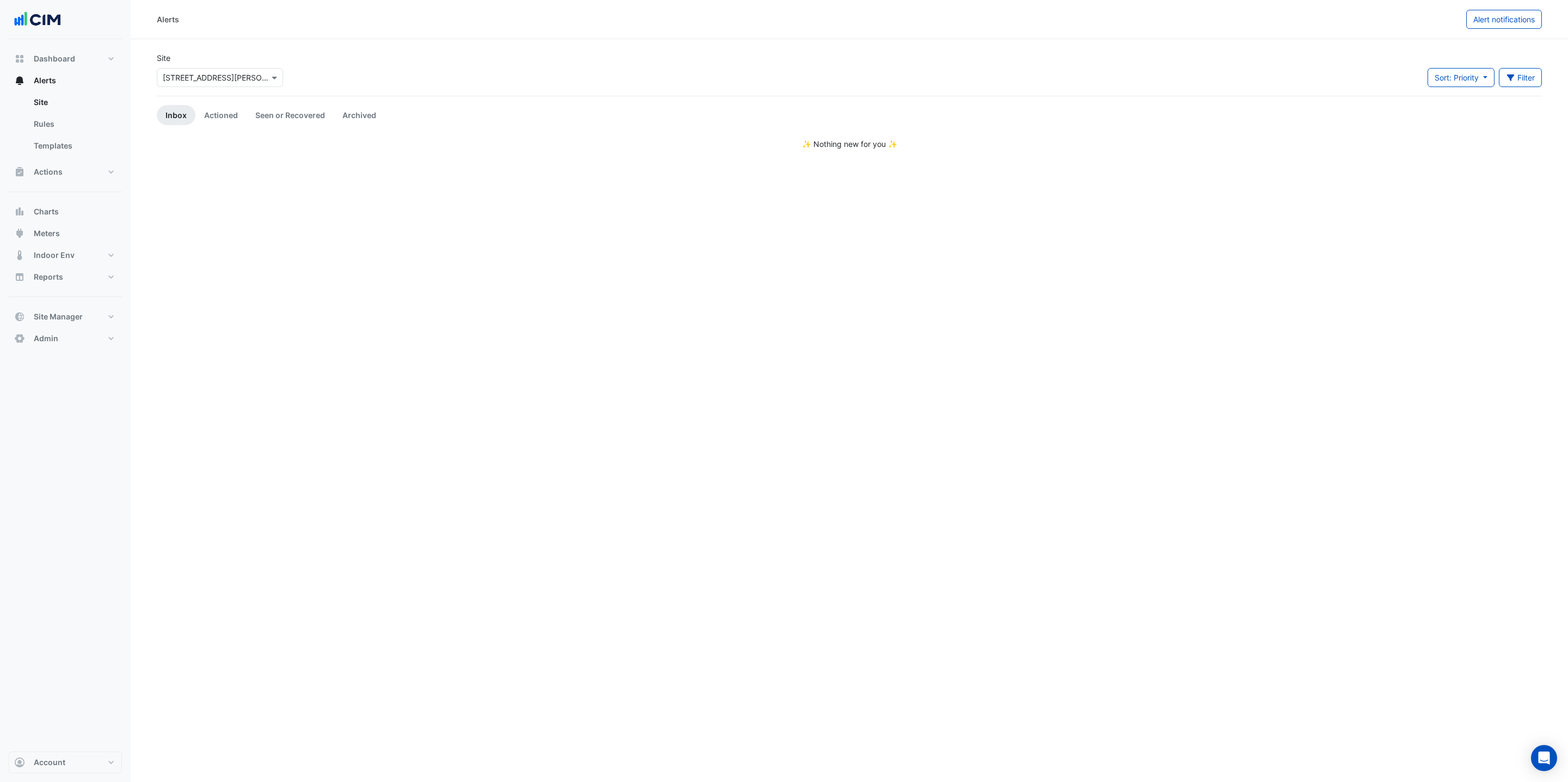
click at [182, 35] on div "Alerts Alert notifications" at bounding box center [849, 19] width 1437 height 39
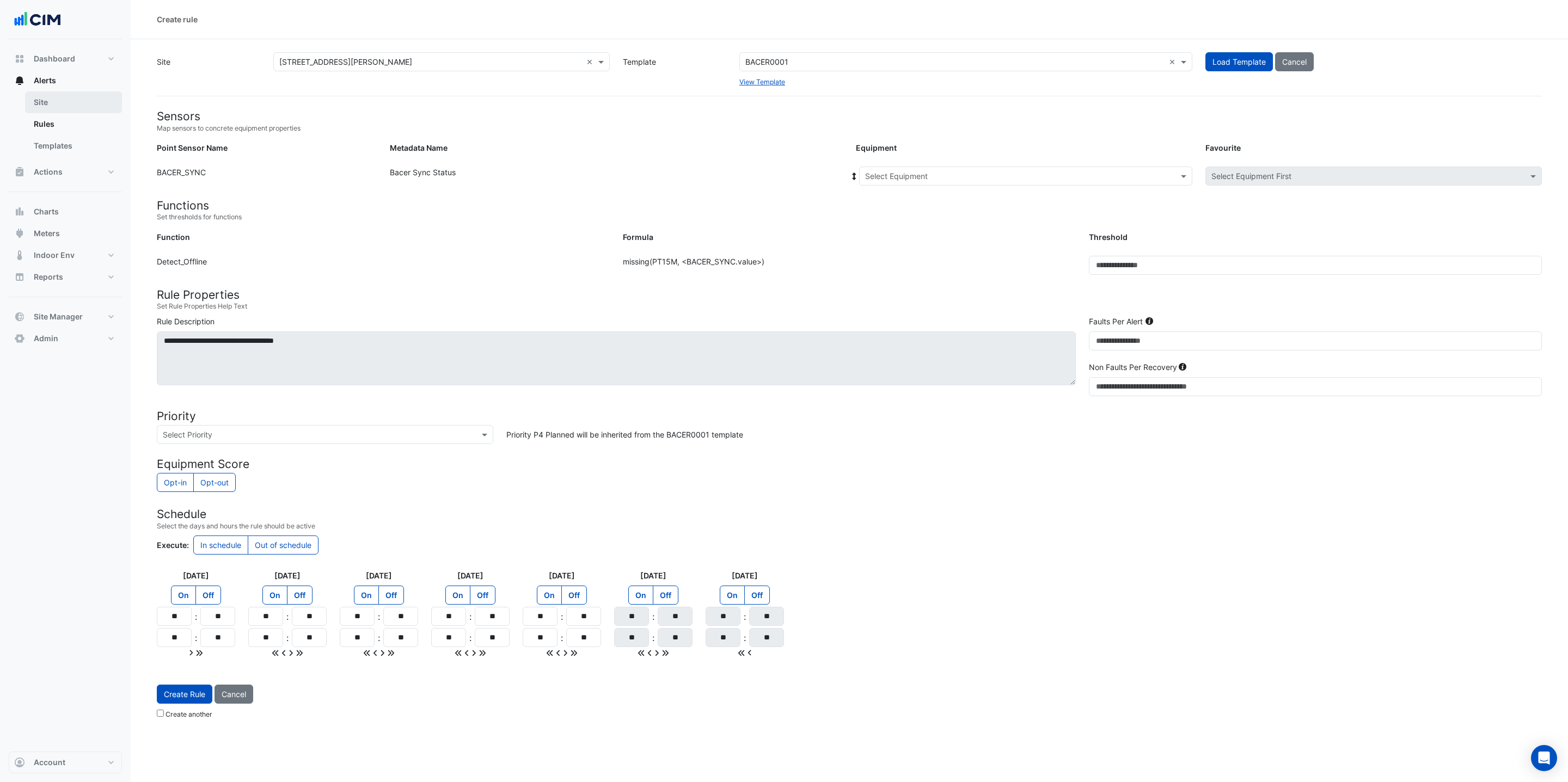
click at [47, 103] on link "Site" at bounding box center [73, 102] width 97 height 22
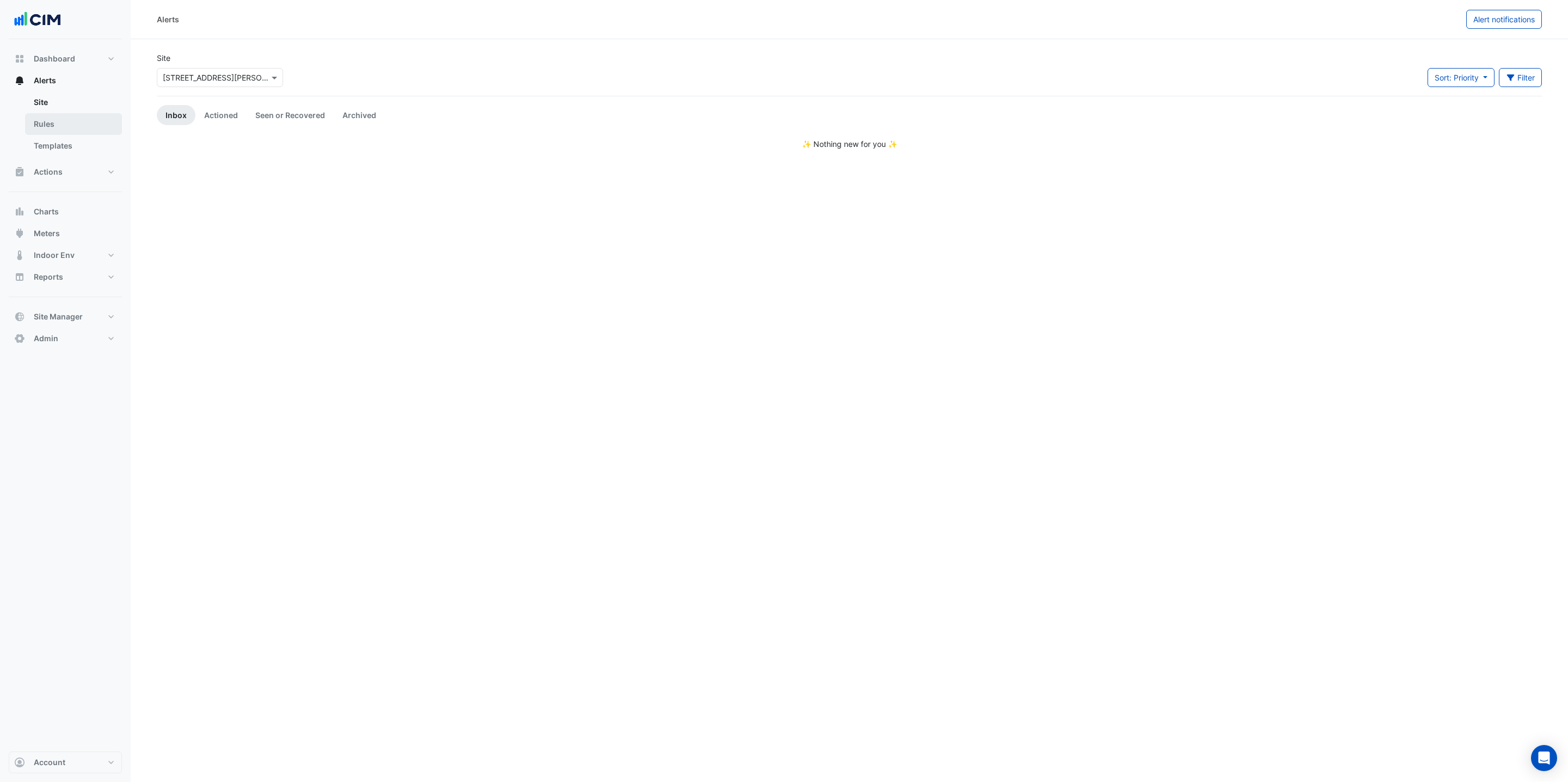
click at [51, 123] on link "Rules" at bounding box center [73, 124] width 97 height 22
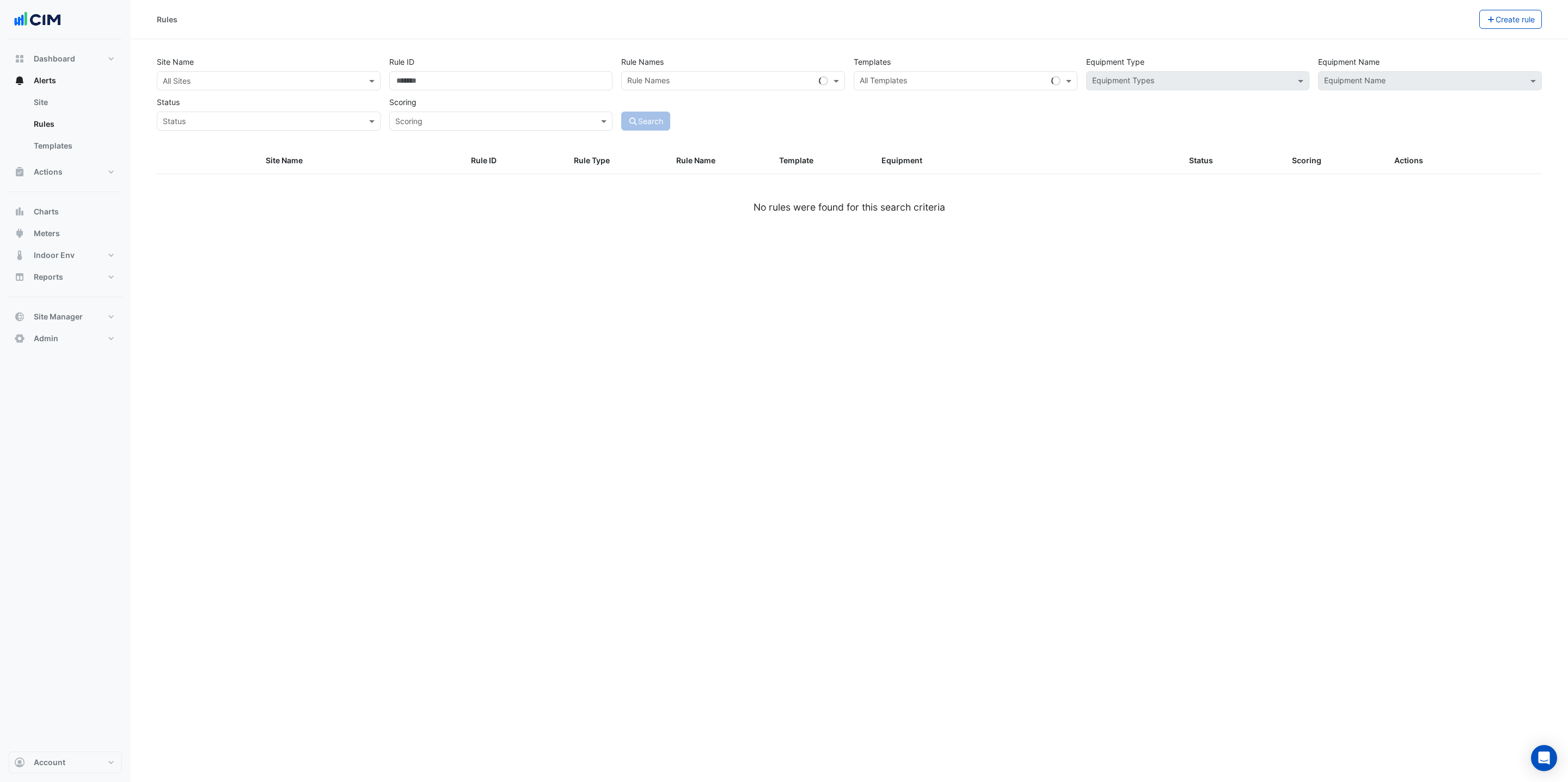
click at [231, 75] on input "text" at bounding box center [257, 81] width 190 height 12
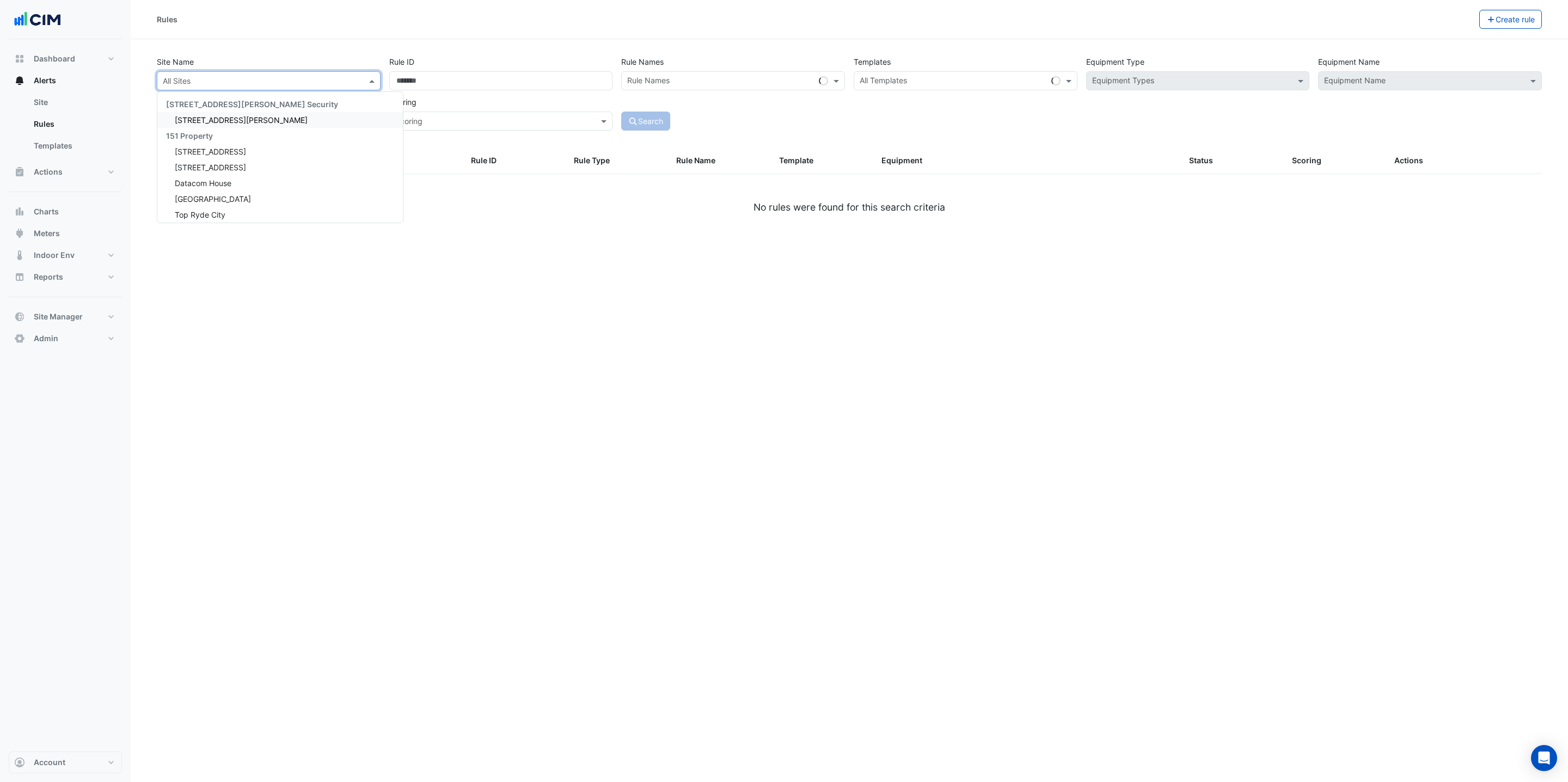
type input "*"
click at [940, 80] on input "text" at bounding box center [959, 82] width 199 height 12
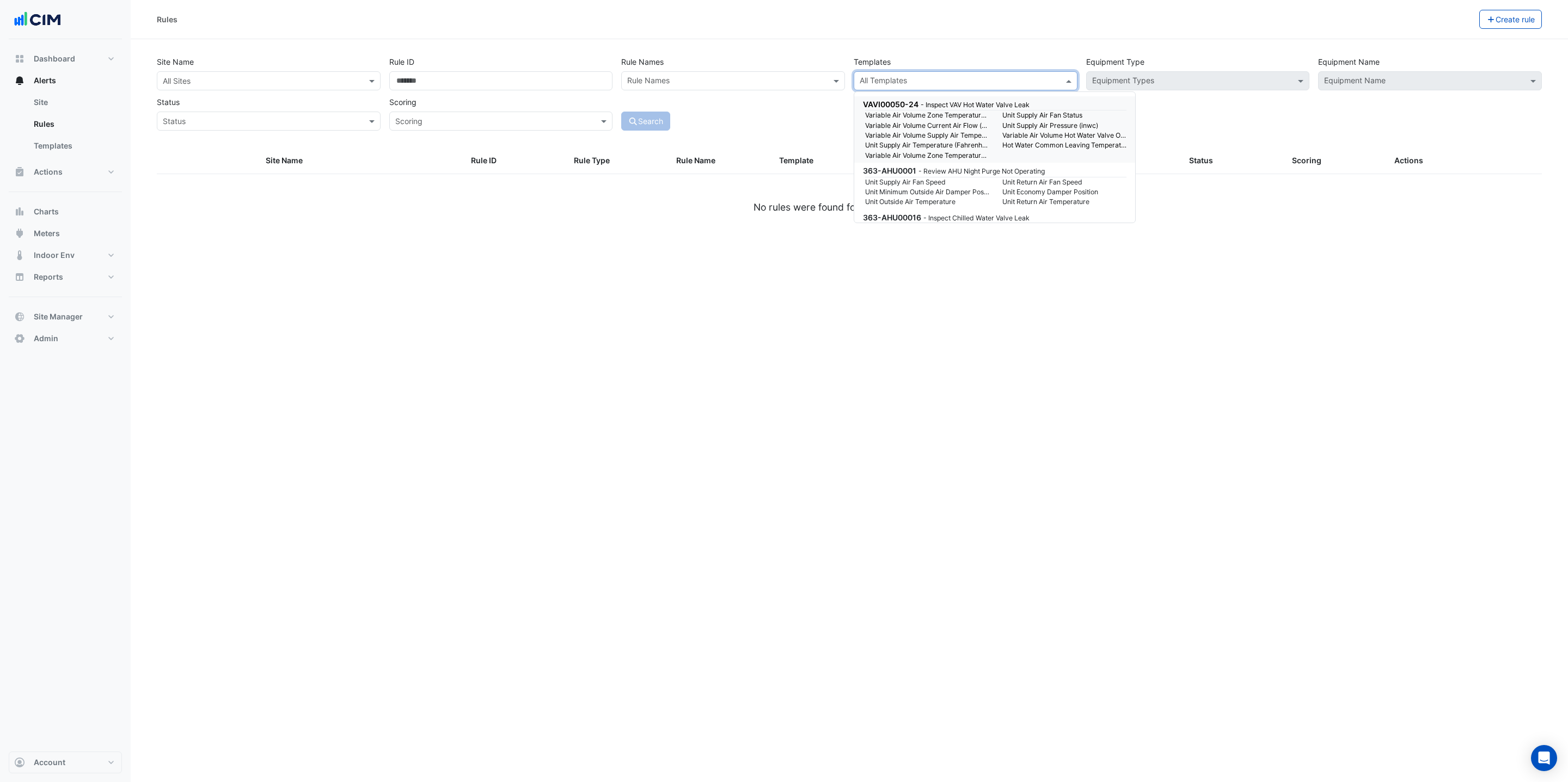
click at [942, 321] on div "Rules Create rule Site Name All Sites Rule ID Rule Names Rule Names Templates A…" at bounding box center [849, 391] width 1437 height 782
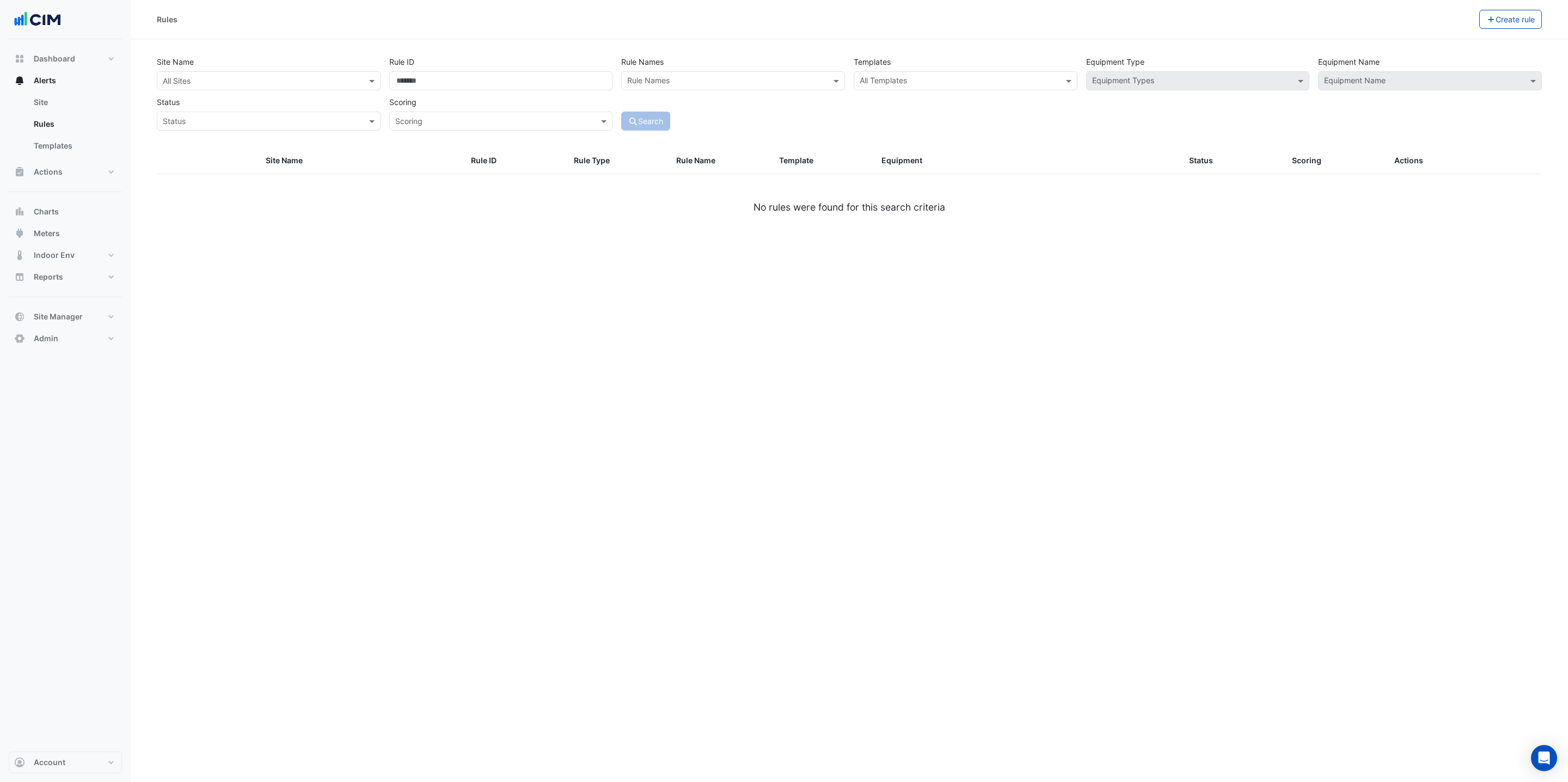
drag, startPoint x: 882, startPoint y: 85, endPoint x: 880, endPoint y: 79, distance: 6.3
click at [881, 82] on input "text" at bounding box center [959, 82] width 199 height 12
click at [929, 99] on div "BACER0001 - Detect Offline Bacer" at bounding box center [993, 104] width 261 height 12
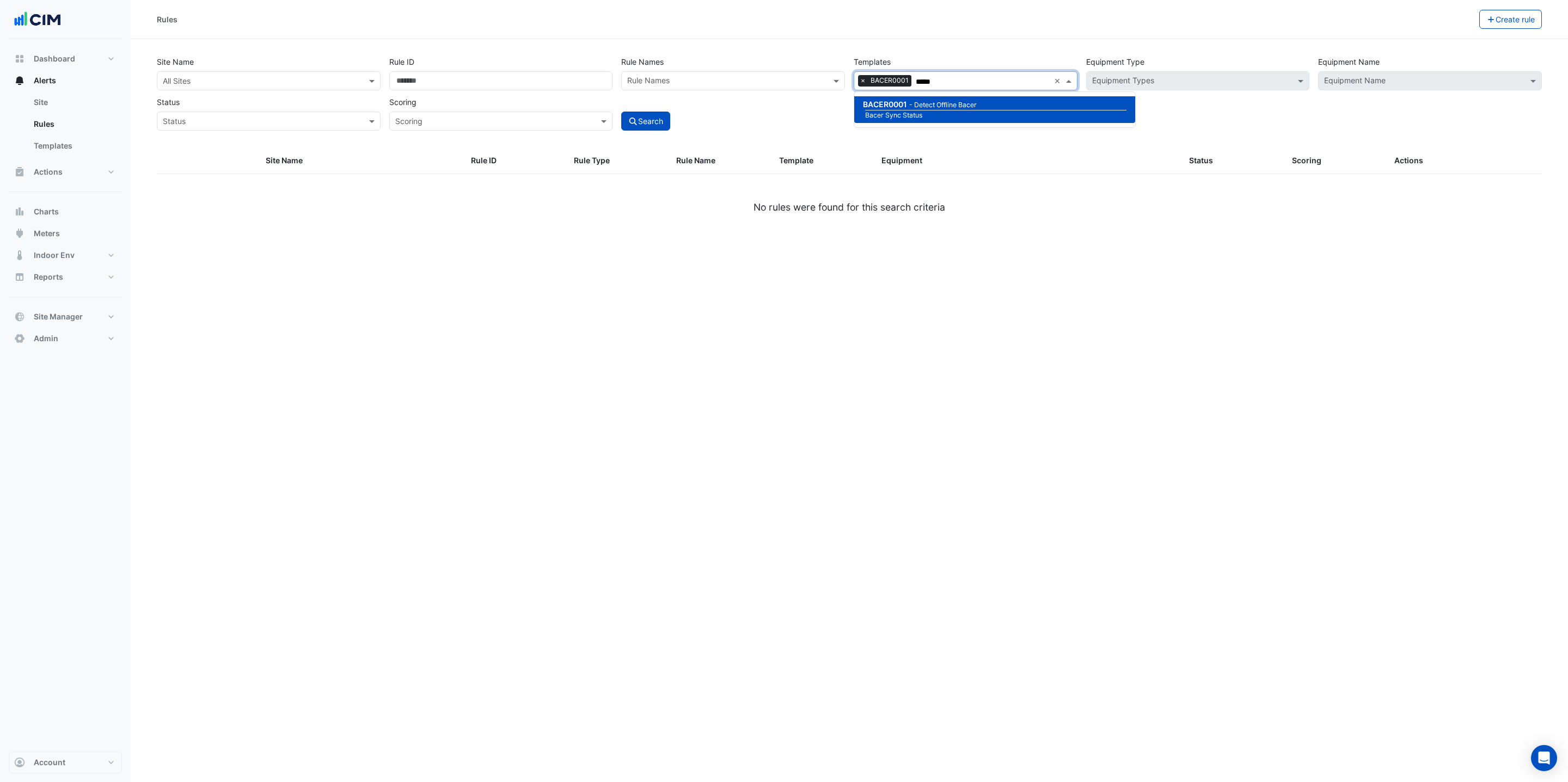
type input "*****"
click at [898, 343] on div "Rules Create rule Site Name All Sites Rule ID Rule Names Rule Names Templates A…" at bounding box center [849, 391] width 1437 height 782
click at [659, 131] on div "Site Name All Sites Rule ID Rule Names Rule Names Templates All Templates × BAC…" at bounding box center [849, 100] width 1398 height 96
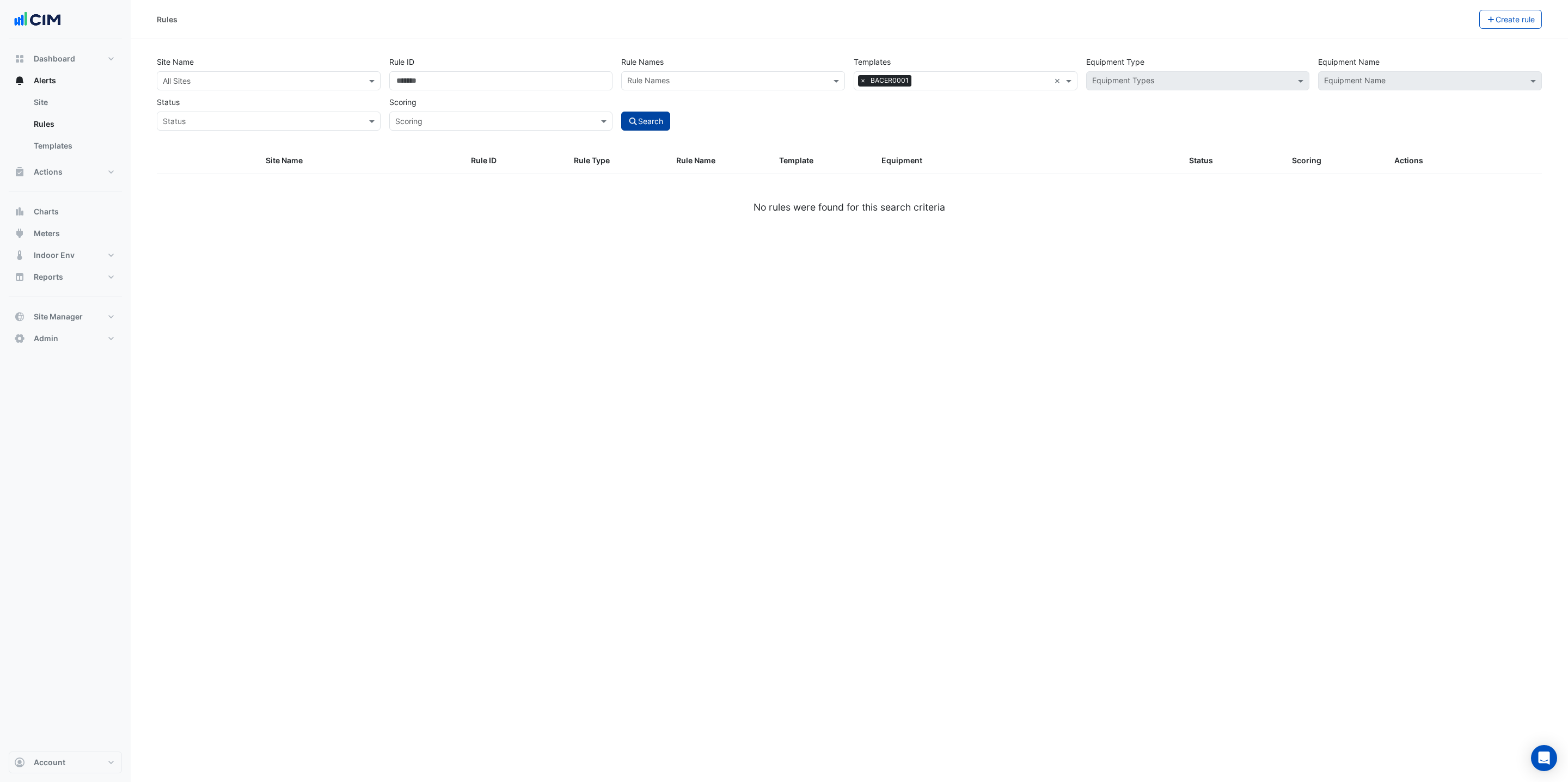
drag, startPoint x: 659, startPoint y: 128, endPoint x: 657, endPoint y: 122, distance: 6.3
click at [657, 123] on button "Search" at bounding box center [646, 120] width 49 height 19
select select "***"
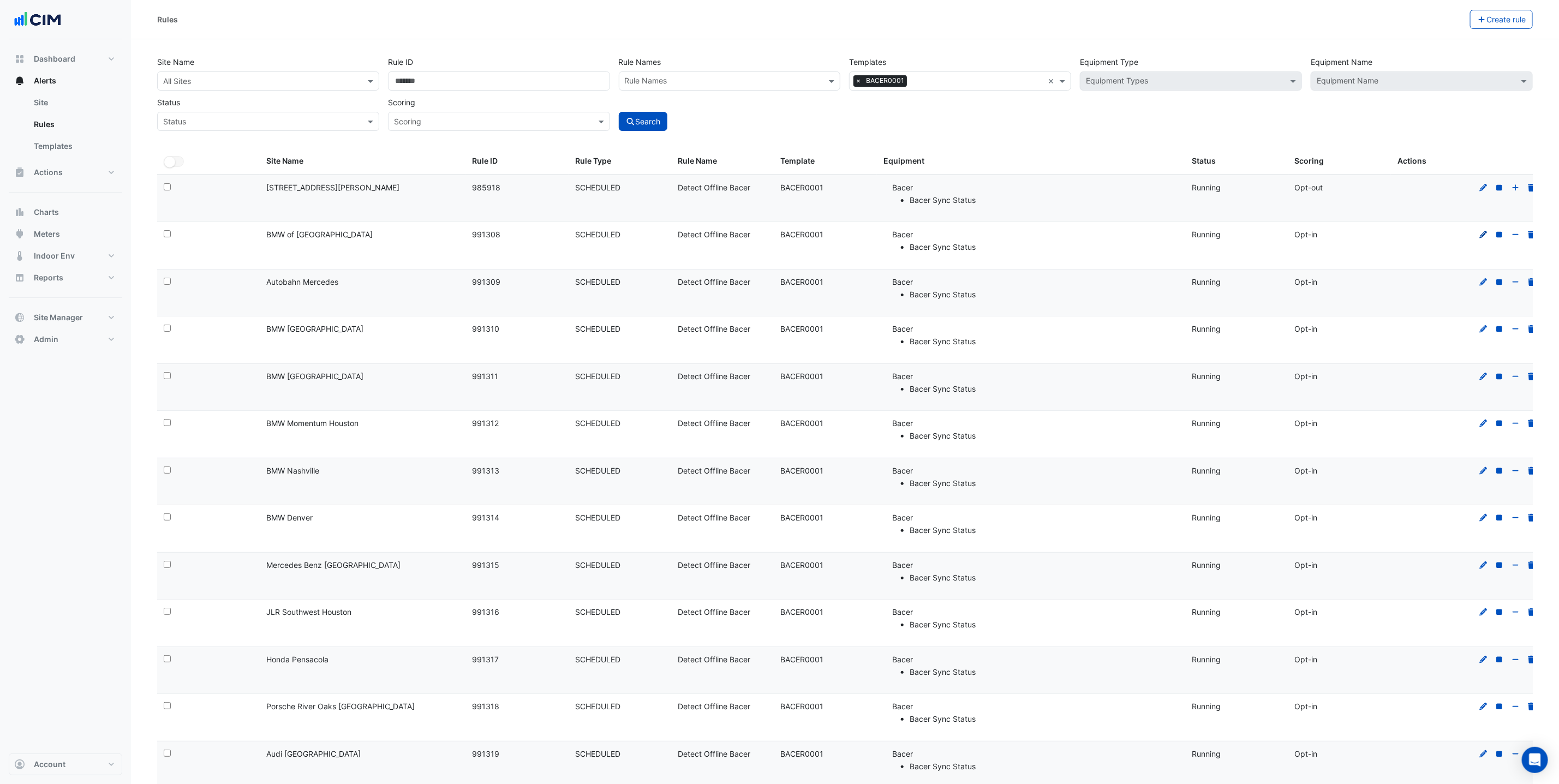
click at [1483, 237] on icon at bounding box center [1484, 234] width 8 height 8
